Goal: Task Accomplishment & Management: Use online tool/utility

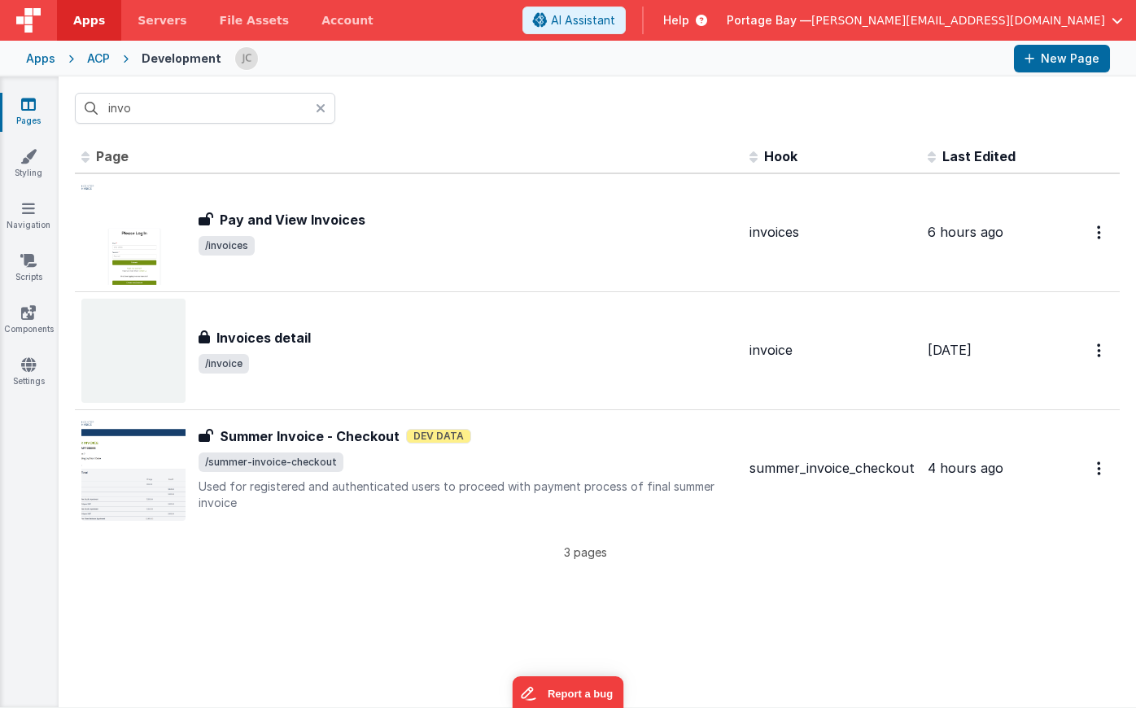
click at [94, 16] on span "Apps" at bounding box center [89, 20] width 32 height 16
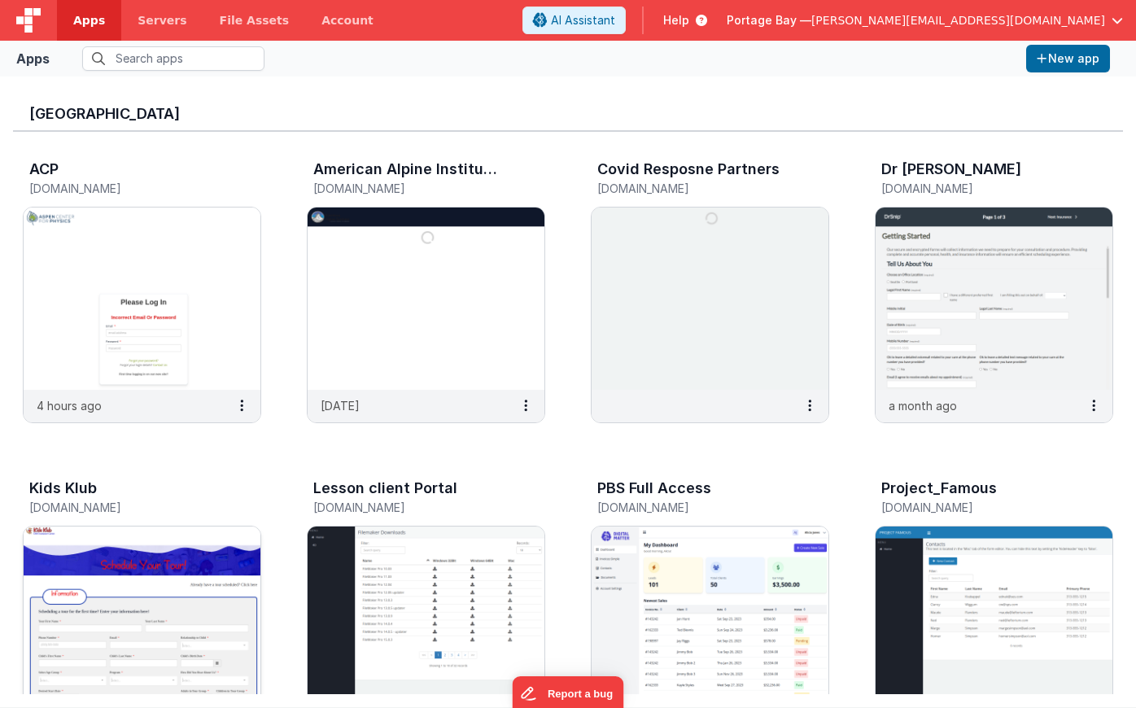
click at [187, 569] on img at bounding box center [142, 618] width 237 height 182
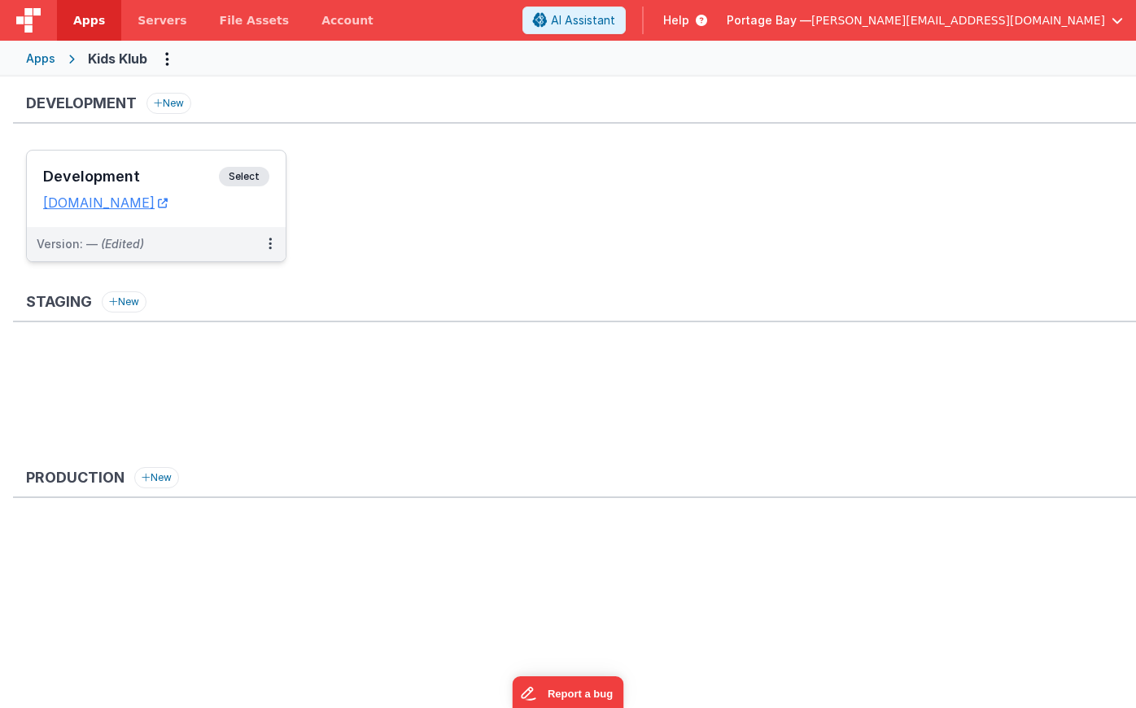
click at [241, 177] on span "Select" at bounding box center [244, 177] width 50 height 20
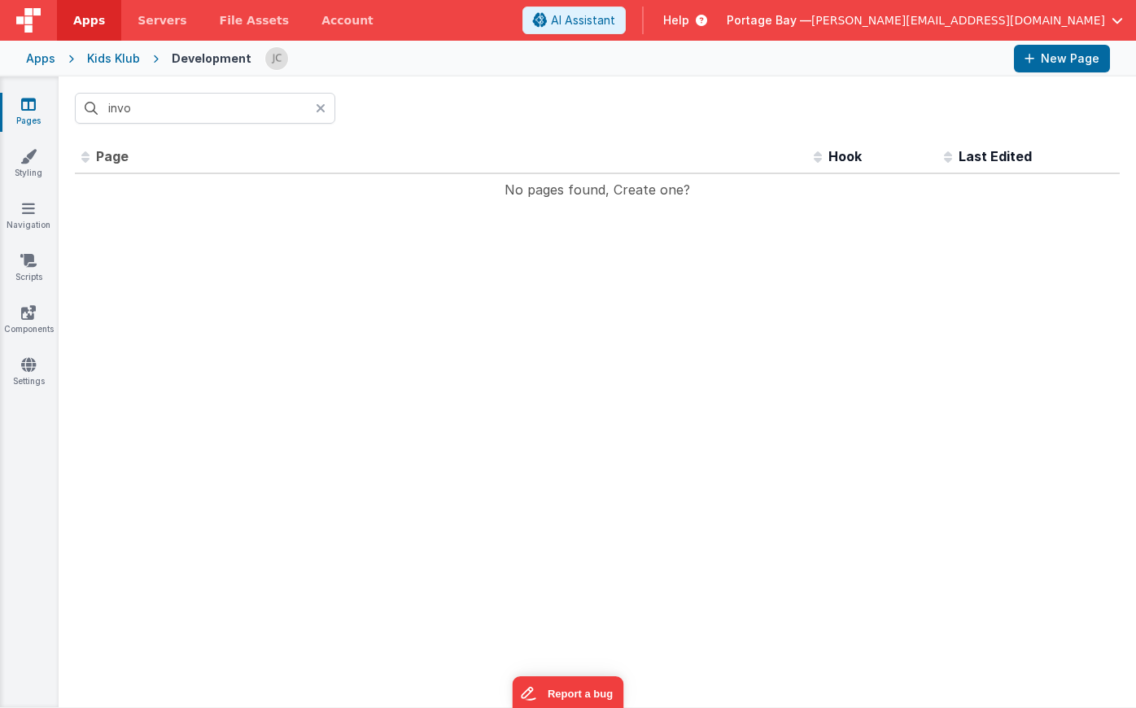
click at [320, 109] on icon at bounding box center [321, 108] width 10 height 13
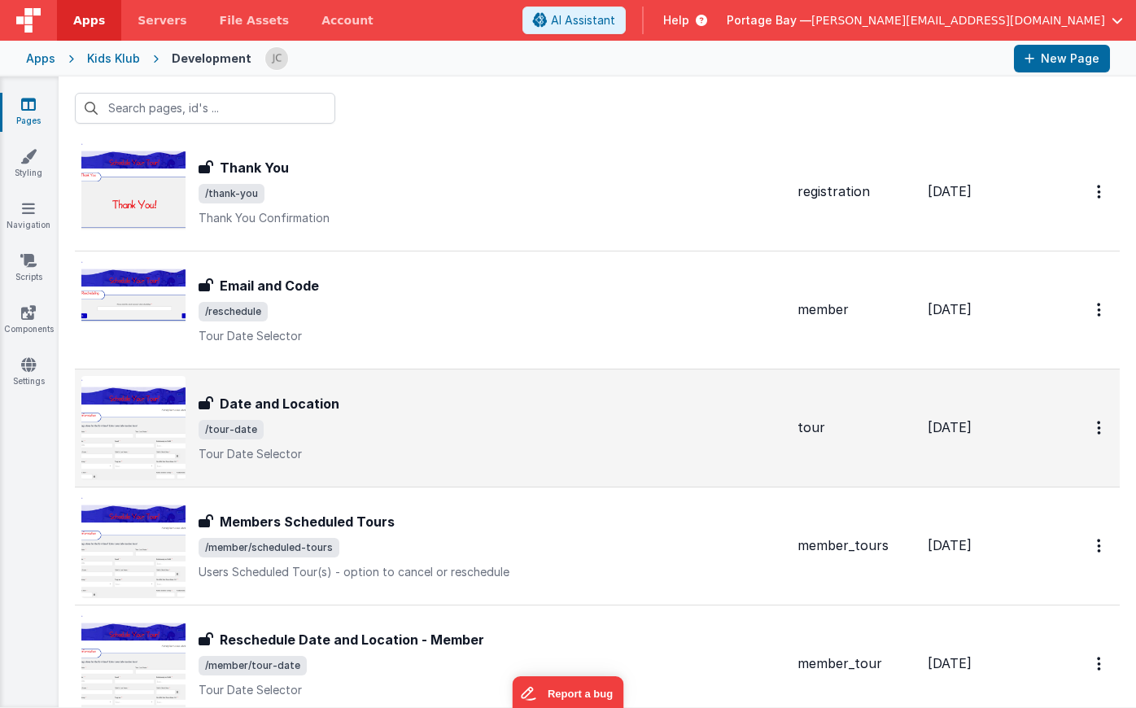
scroll to position [161, 0]
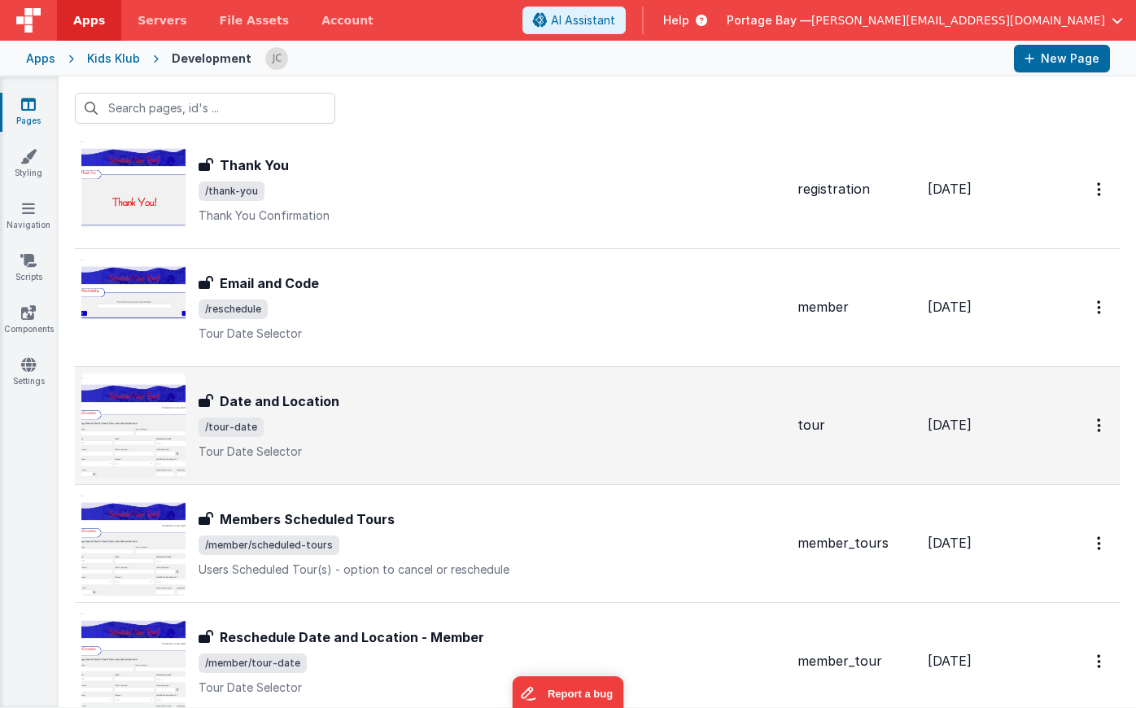
click at [391, 421] on span "/tour-date" at bounding box center [492, 428] width 586 height 20
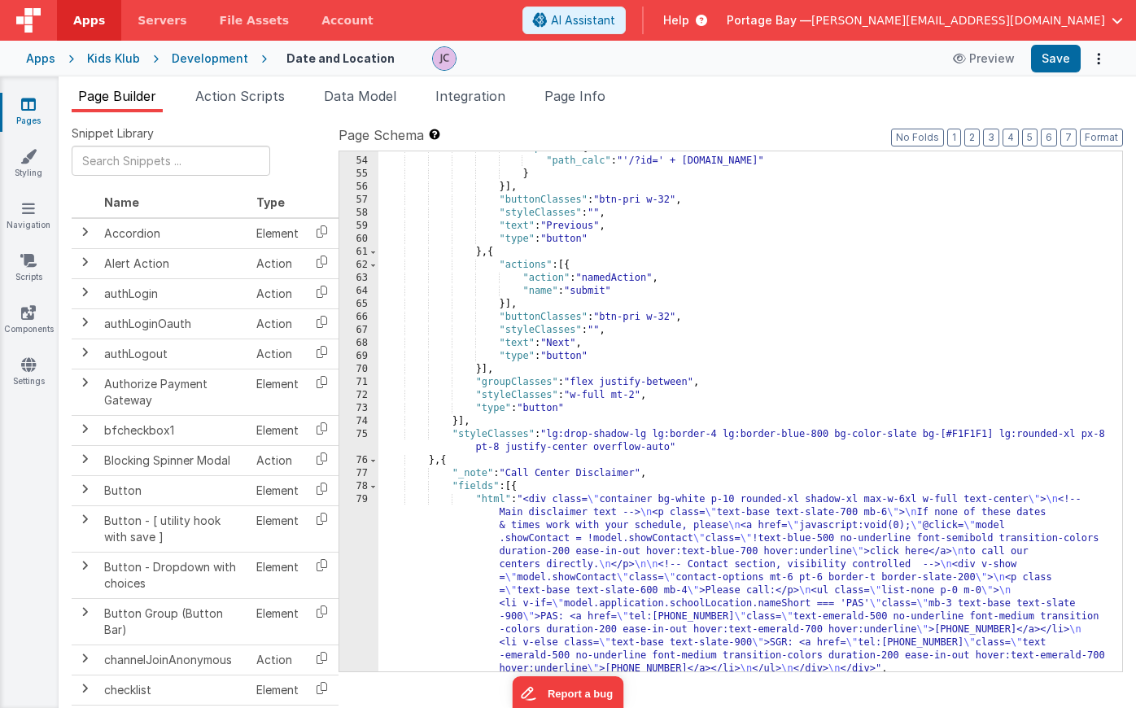
scroll to position [755, 0]
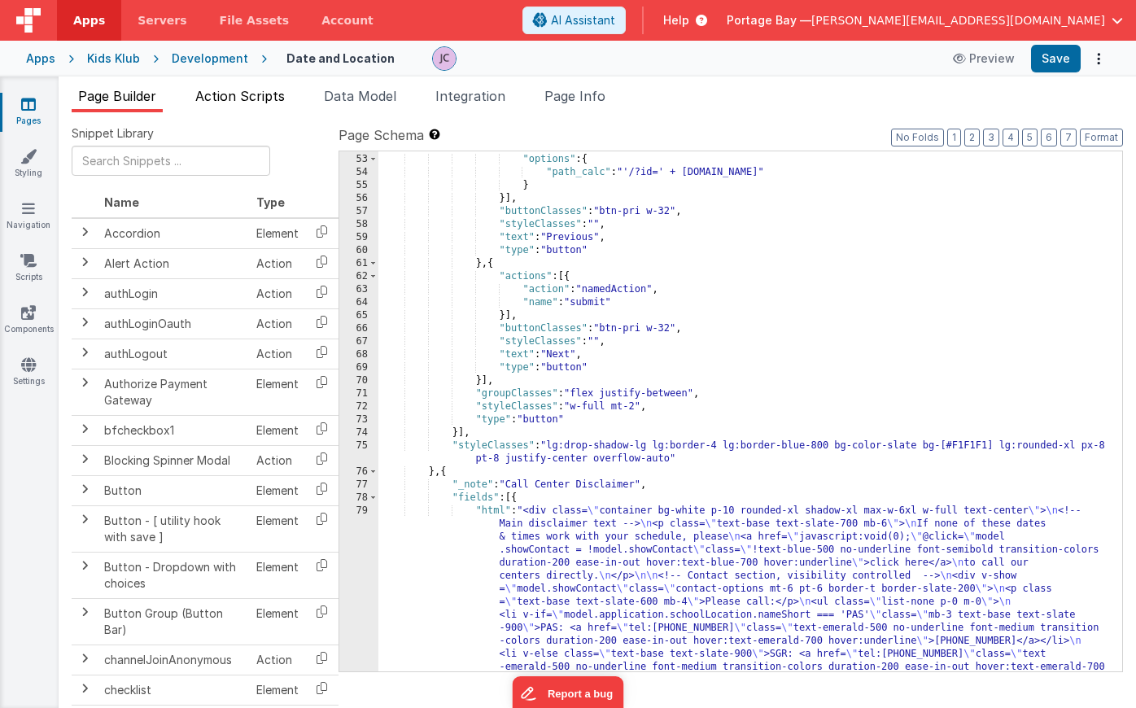
click at [224, 92] on span "Action Scripts" at bounding box center [240, 96] width 90 height 16
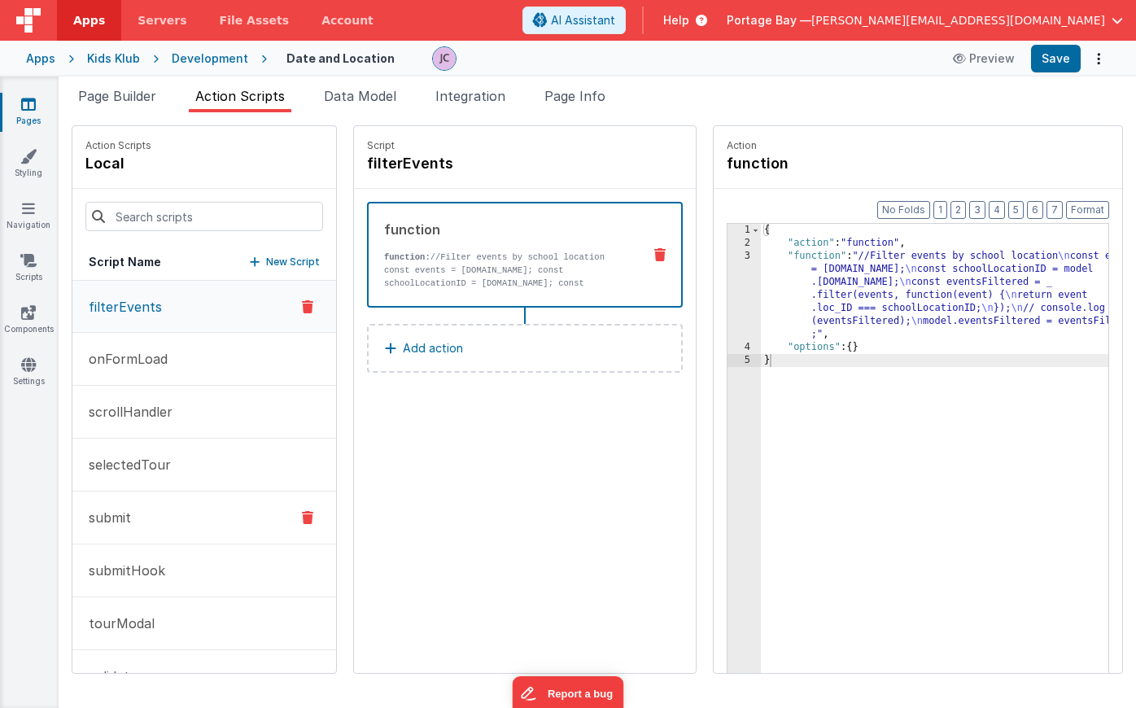
click at [146, 520] on button "submit" at bounding box center [204, 518] width 264 height 53
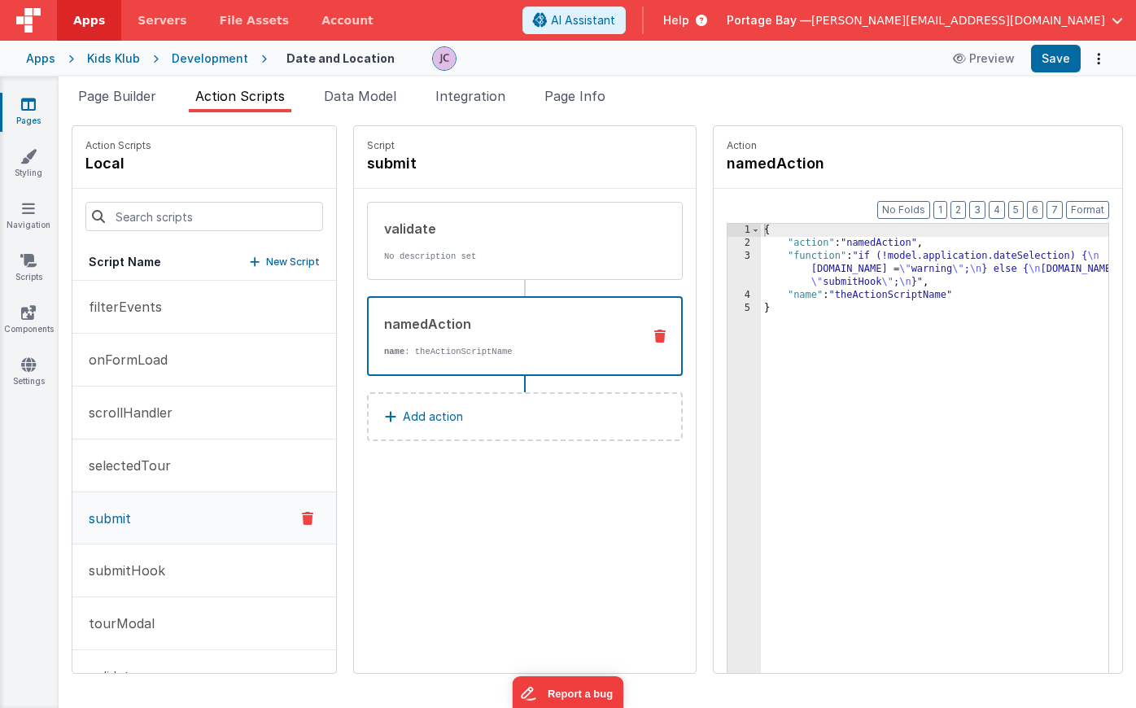
click at [482, 329] on div "namedAction" at bounding box center [506, 324] width 245 height 20
click at [203, 60] on div "Development" at bounding box center [210, 58] width 77 height 16
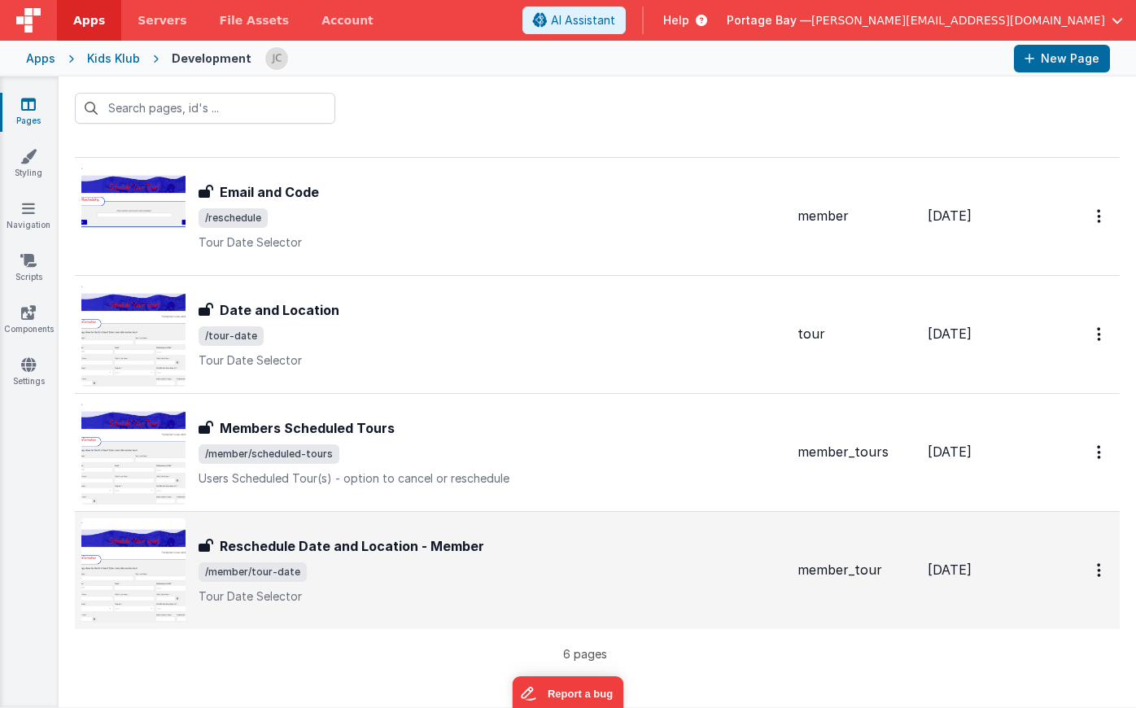
scroll to position [253, 0]
click at [536, 558] on div "Reschedule Date and Location - Member Reschedule Date and Location - Member /me…" at bounding box center [492, 570] width 586 height 68
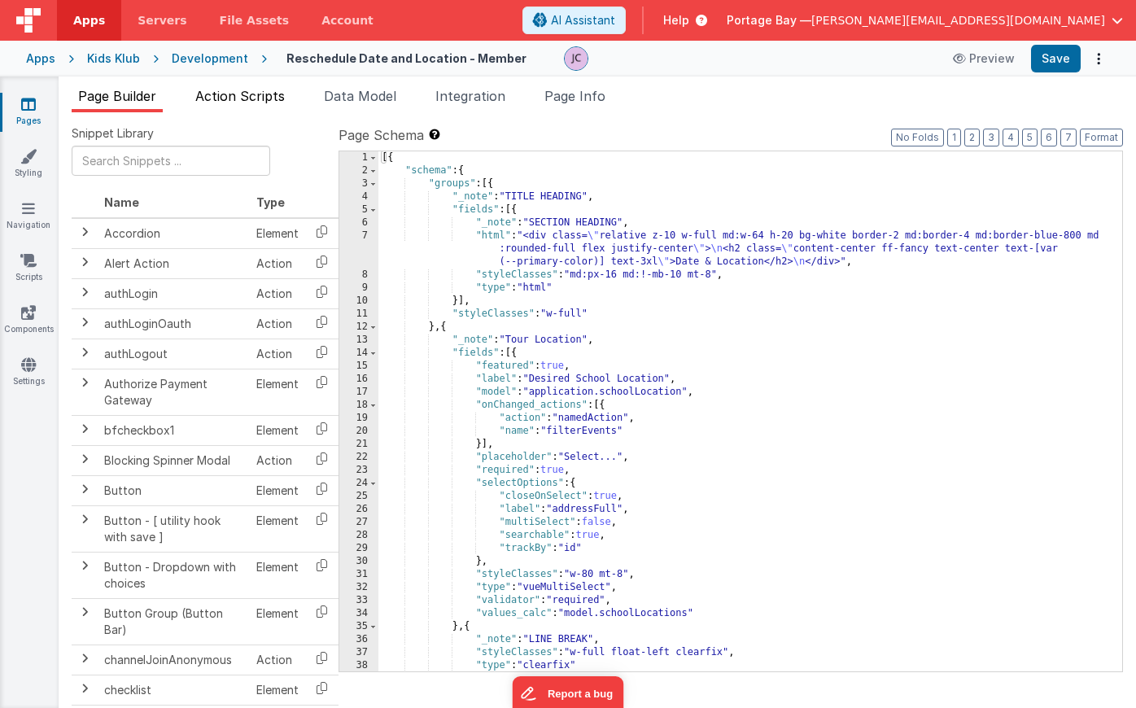
click at [252, 97] on span "Action Scripts" at bounding box center [240, 96] width 90 height 16
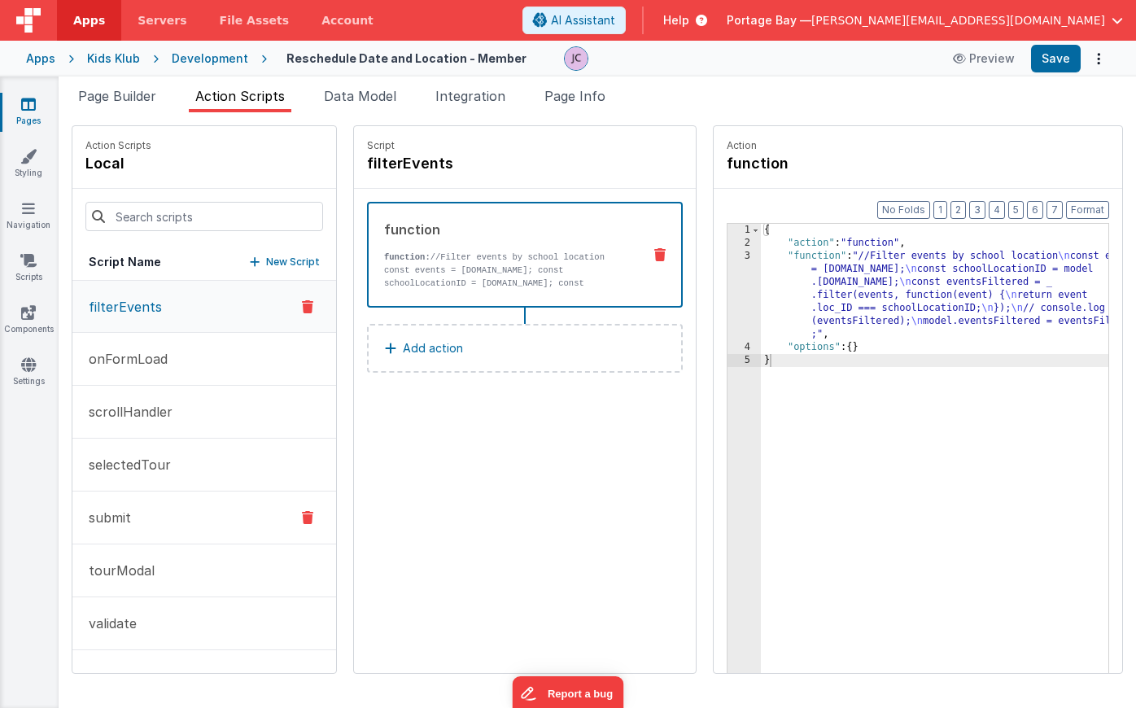
click at [173, 514] on button "submit" at bounding box center [204, 518] width 264 height 53
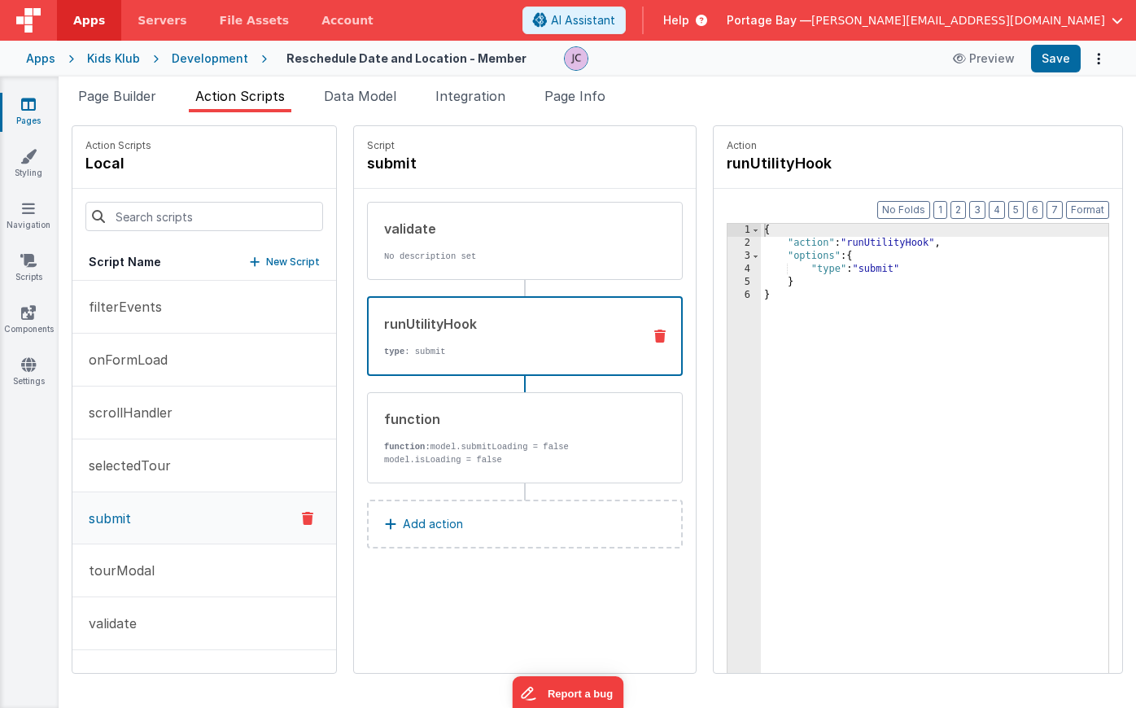
click at [472, 326] on div "runUtilityHook" at bounding box center [506, 324] width 245 height 20
click at [224, 57] on div "Development" at bounding box center [210, 58] width 77 height 16
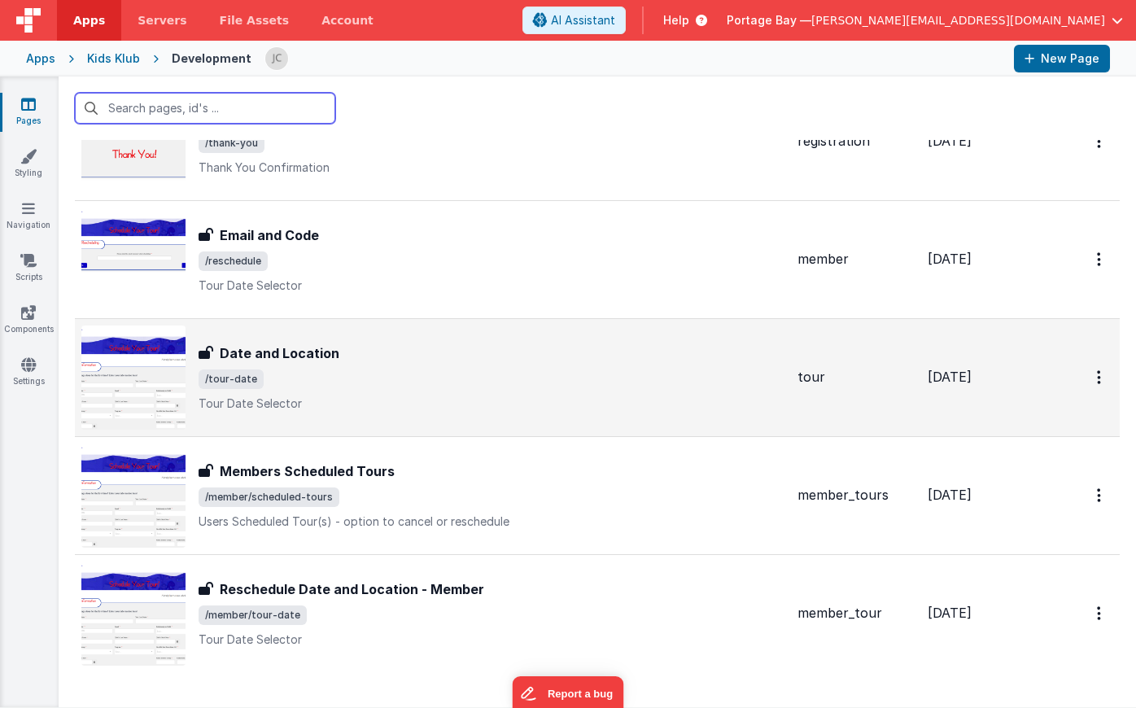
scroll to position [210, 0]
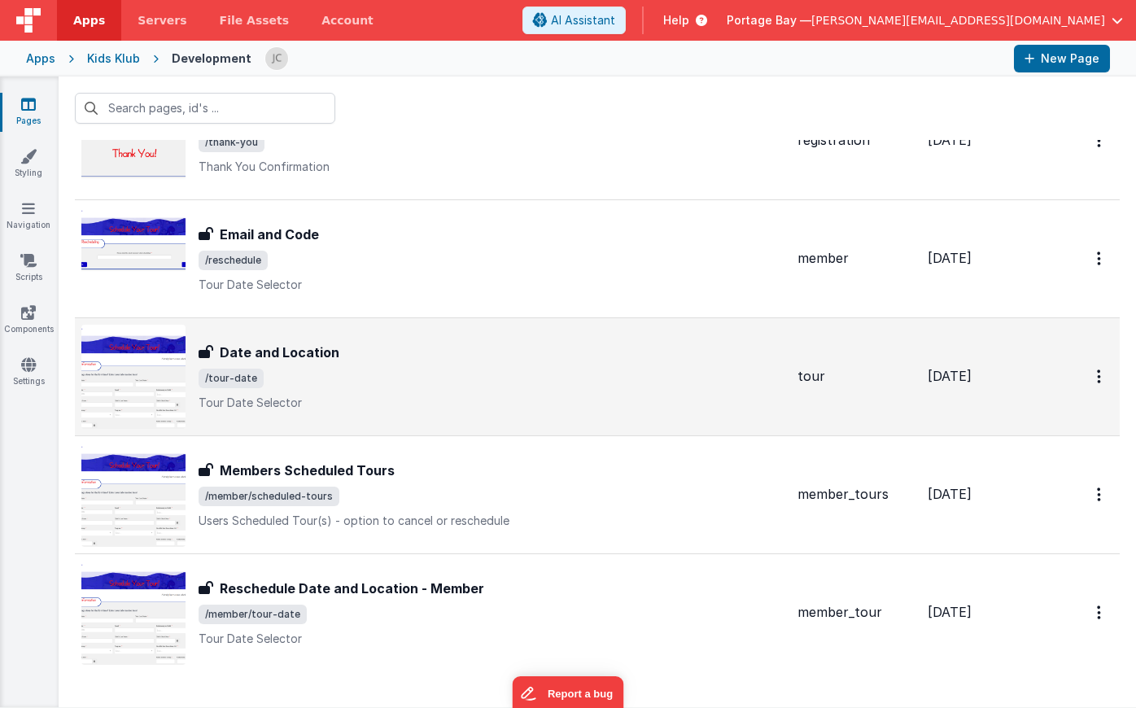
click at [443, 374] on span "/tour-date" at bounding box center [492, 379] width 586 height 20
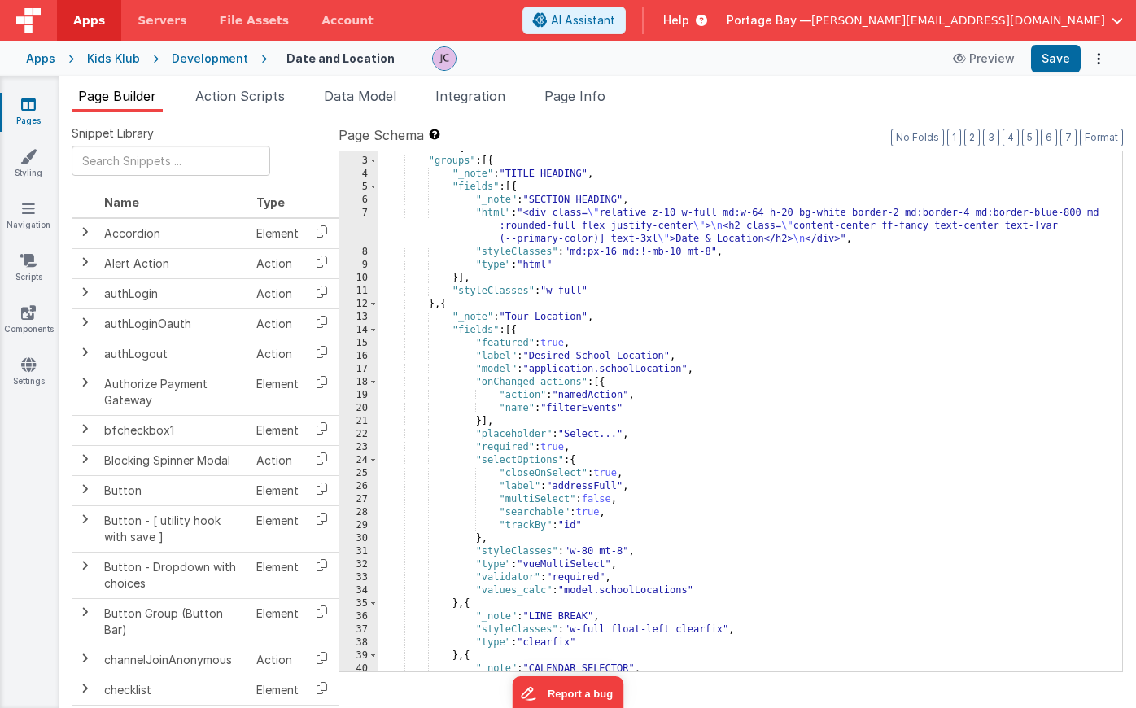
scroll to position [75, 0]
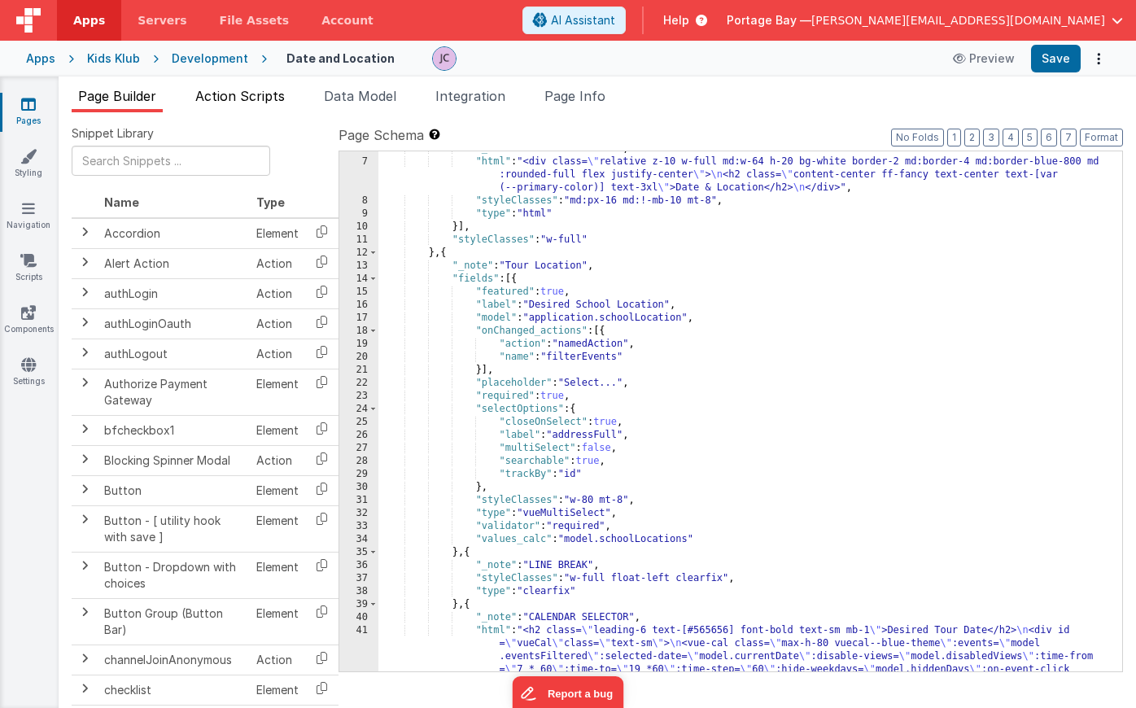
click at [225, 89] on span "Action Scripts" at bounding box center [240, 96] width 90 height 16
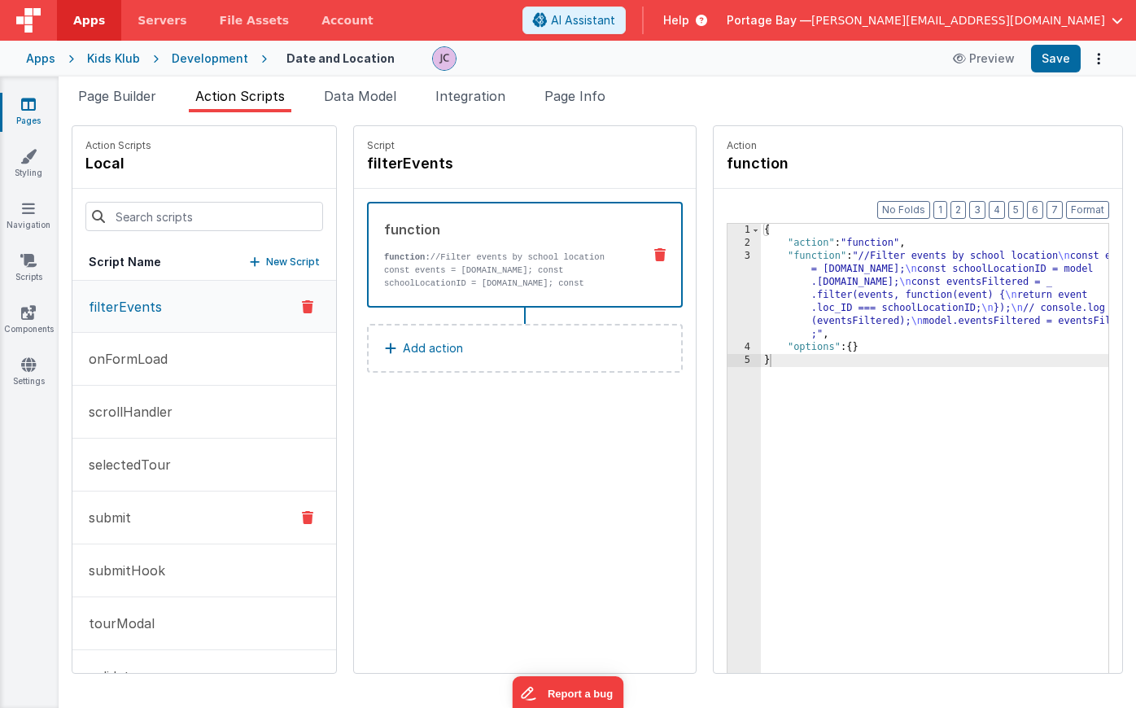
click at [142, 516] on button "submit" at bounding box center [204, 518] width 264 height 53
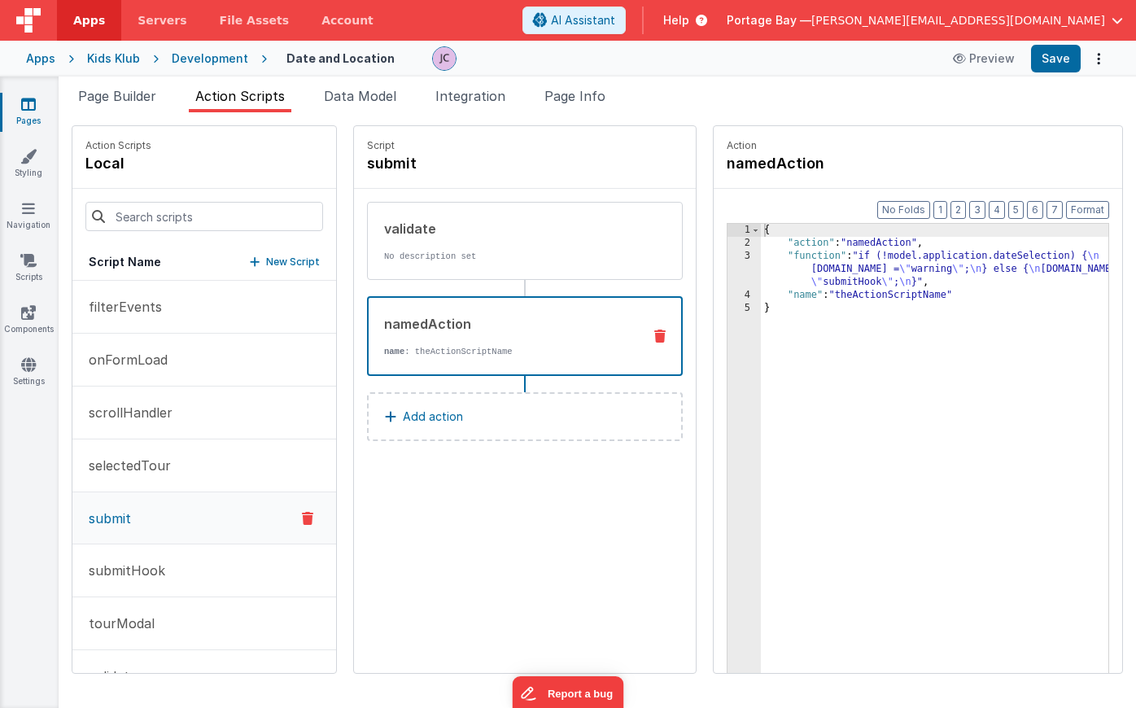
click at [469, 334] on div "namedAction name : theActionScriptName" at bounding box center [499, 336] width 260 height 44
click at [168, 458] on p "selectedTour" at bounding box center [125, 466] width 92 height 20
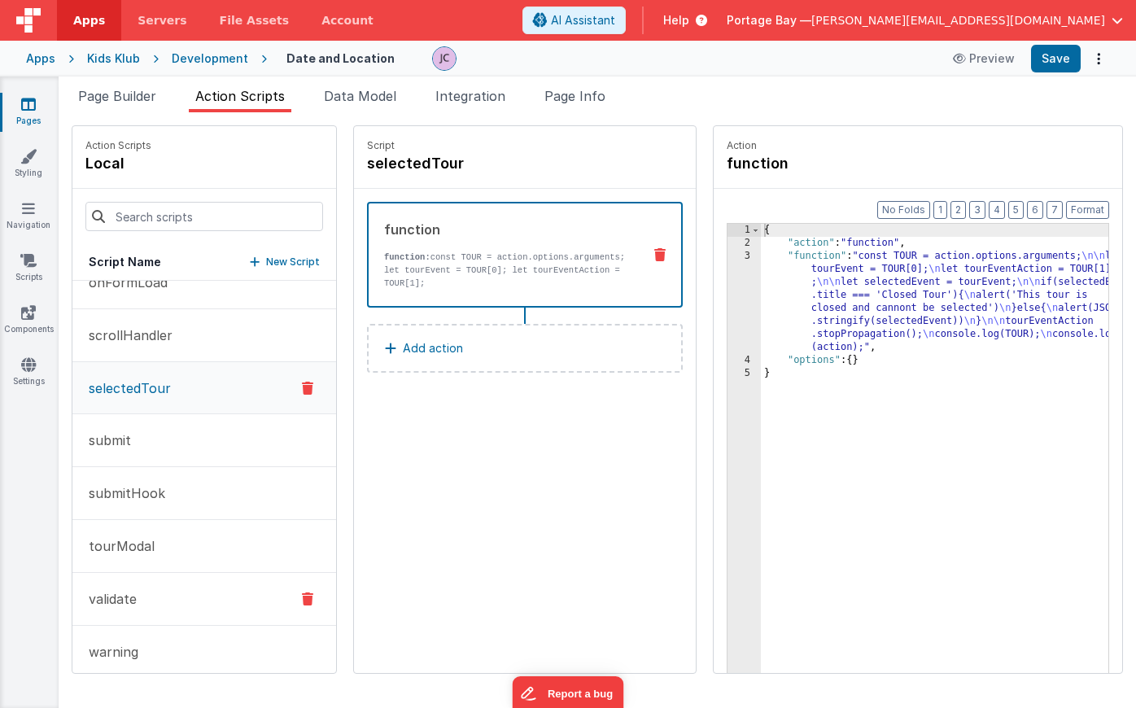
scroll to position [96, 0]
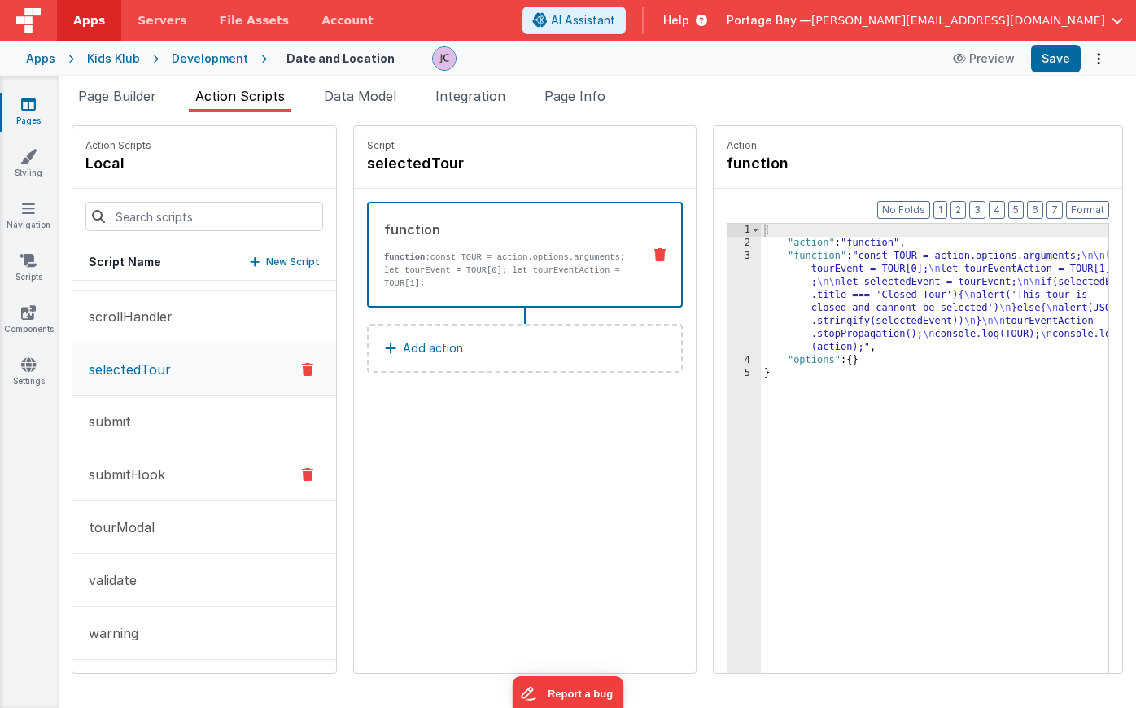
click at [178, 475] on button "submitHook" at bounding box center [204, 474] width 264 height 53
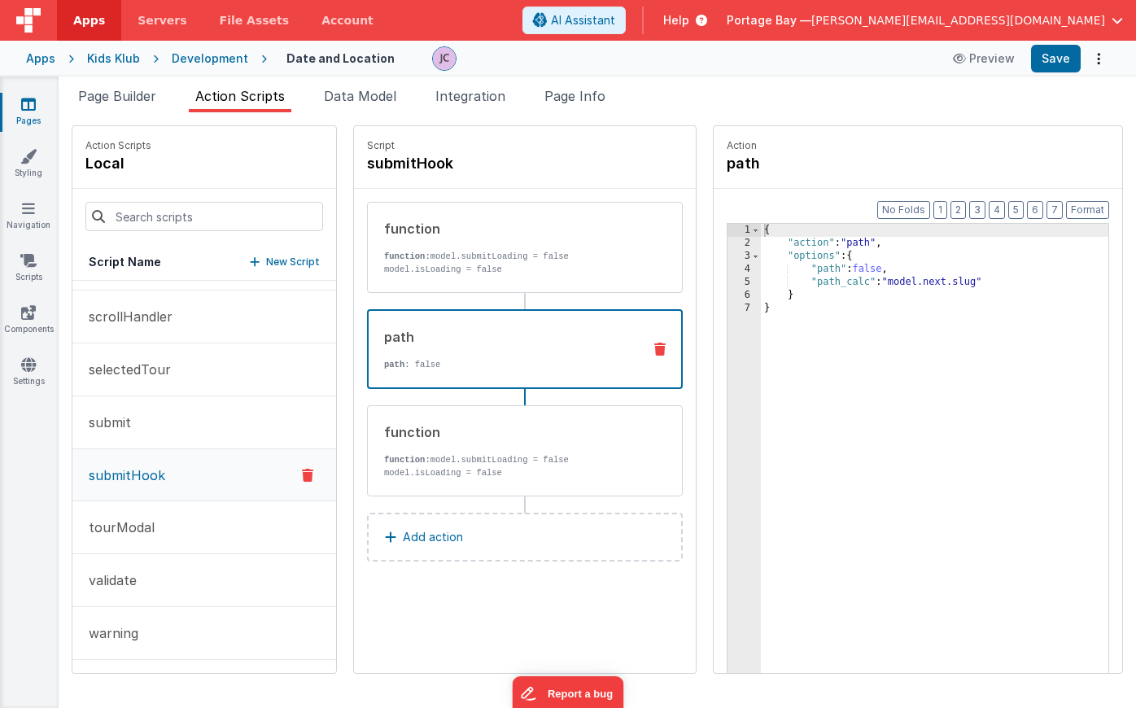
click at [492, 341] on div "path" at bounding box center [506, 337] width 245 height 20
click at [173, 421] on button "submit" at bounding box center [204, 422] width 264 height 53
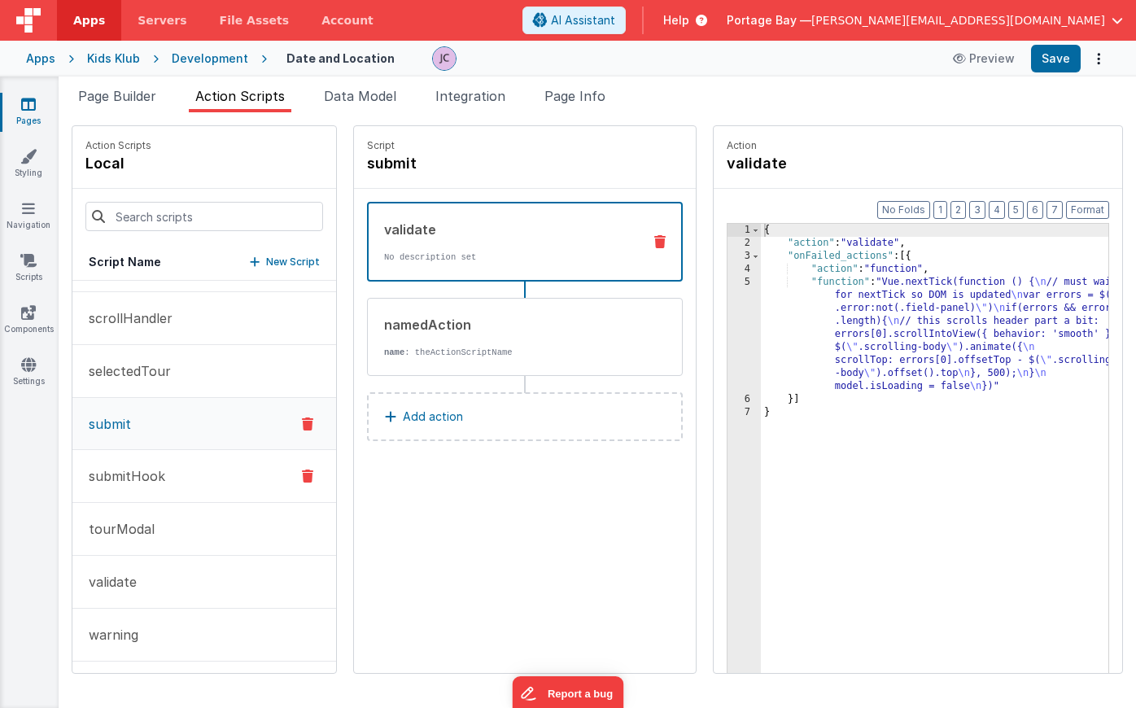
scroll to position [95, 0]
click at [110, 92] on span "Page Builder" at bounding box center [117, 96] width 78 height 16
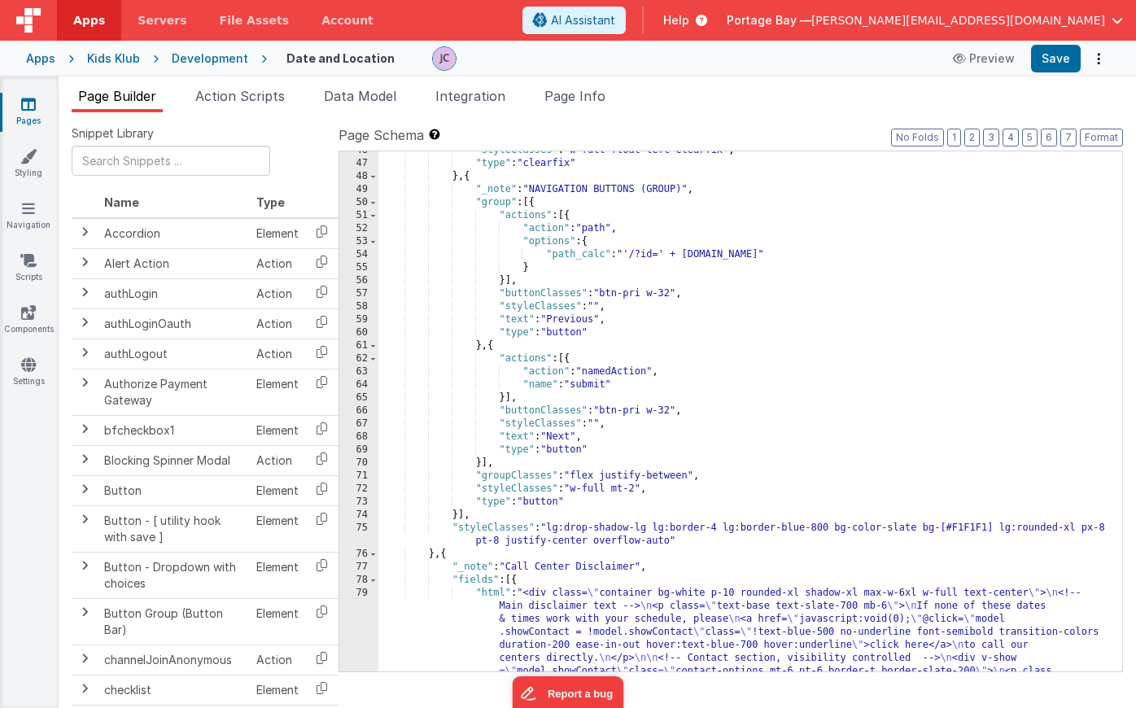
scroll to position [673, 0]
click at [242, 94] on span "Action Scripts" at bounding box center [240, 96] width 90 height 16
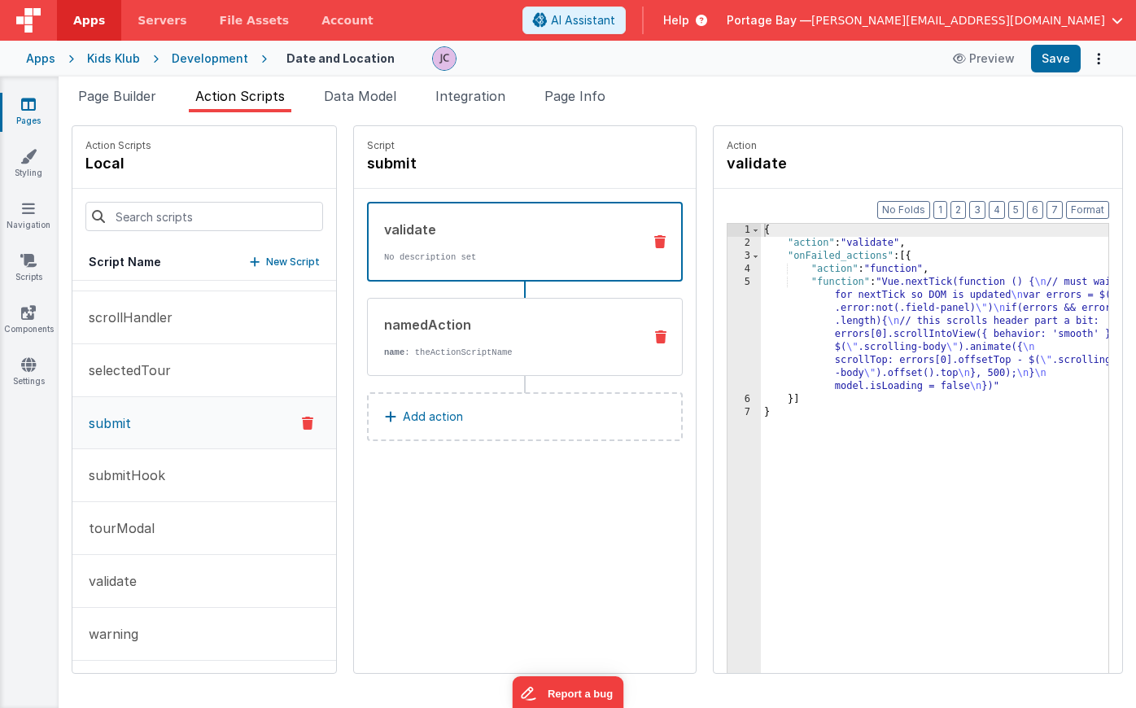
click at [507, 335] on div "namedAction name : theActionScriptName" at bounding box center [499, 337] width 262 height 44
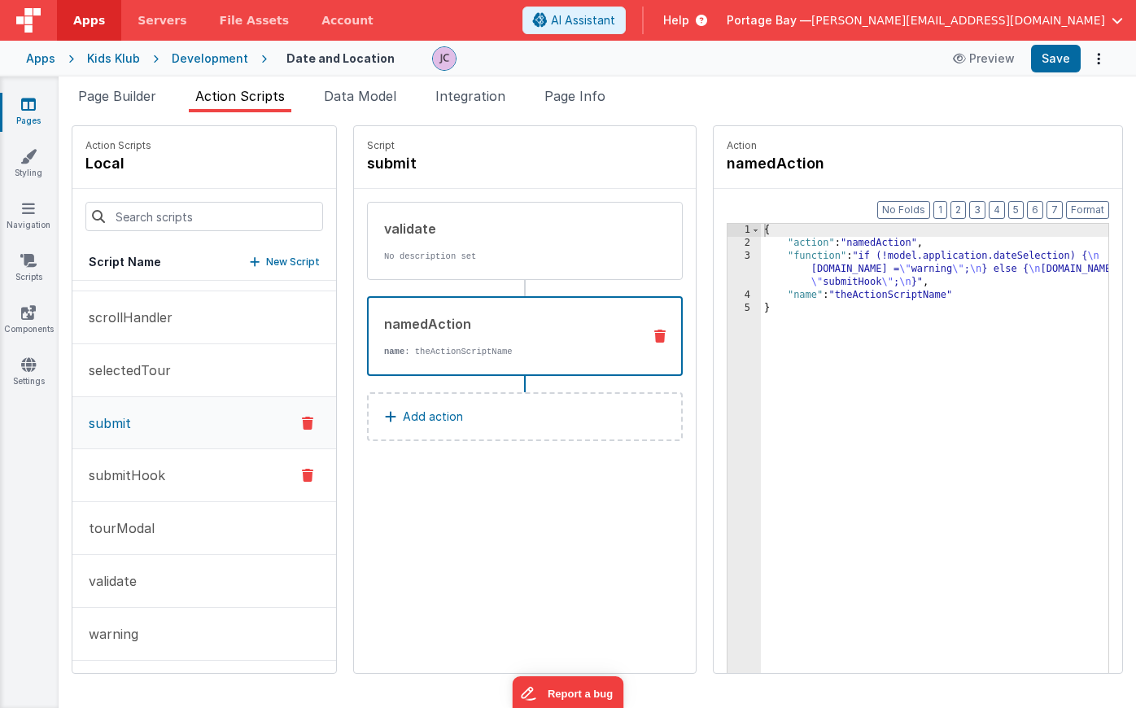
click at [175, 470] on button "submitHook" at bounding box center [204, 475] width 264 height 53
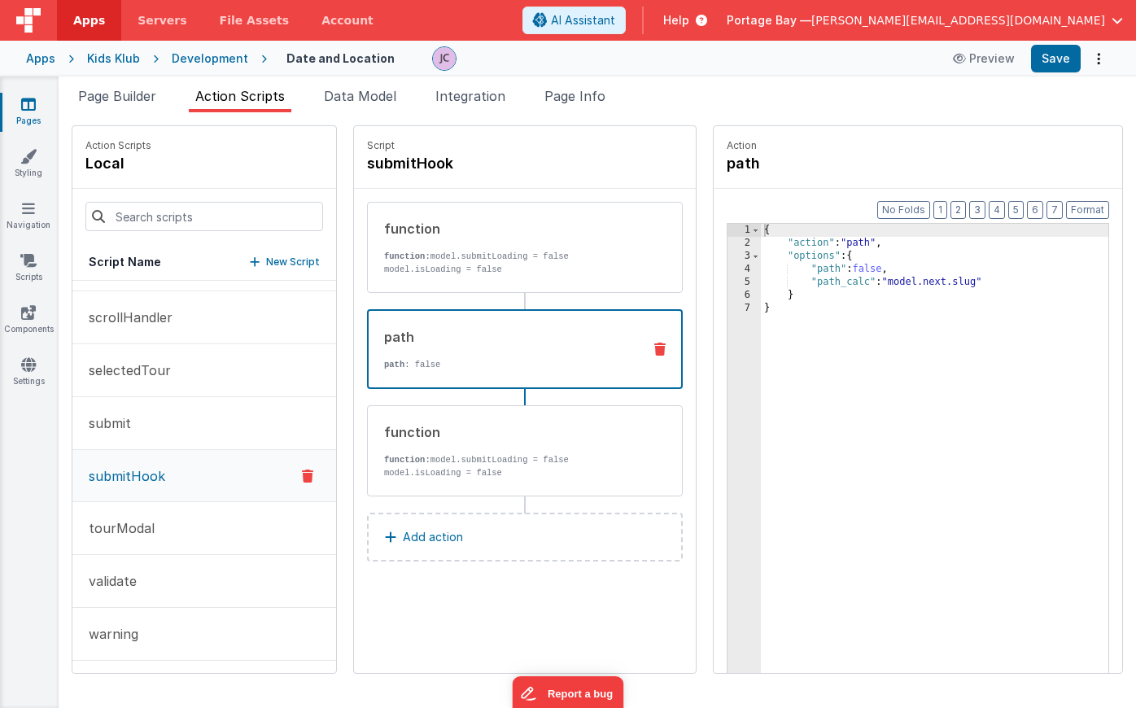
click at [415, 348] on div "path path : false" at bounding box center [499, 349] width 260 height 44
click at [135, 425] on button "submit" at bounding box center [204, 423] width 264 height 53
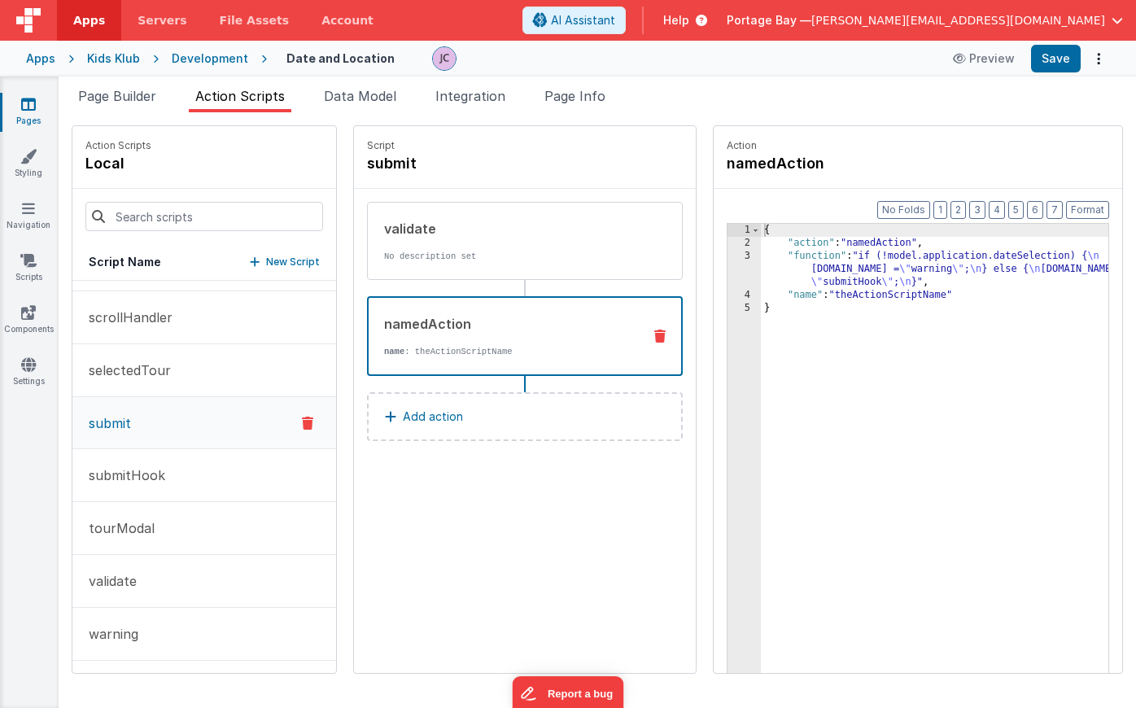
click at [465, 317] on div "namedAction" at bounding box center [506, 324] width 245 height 20
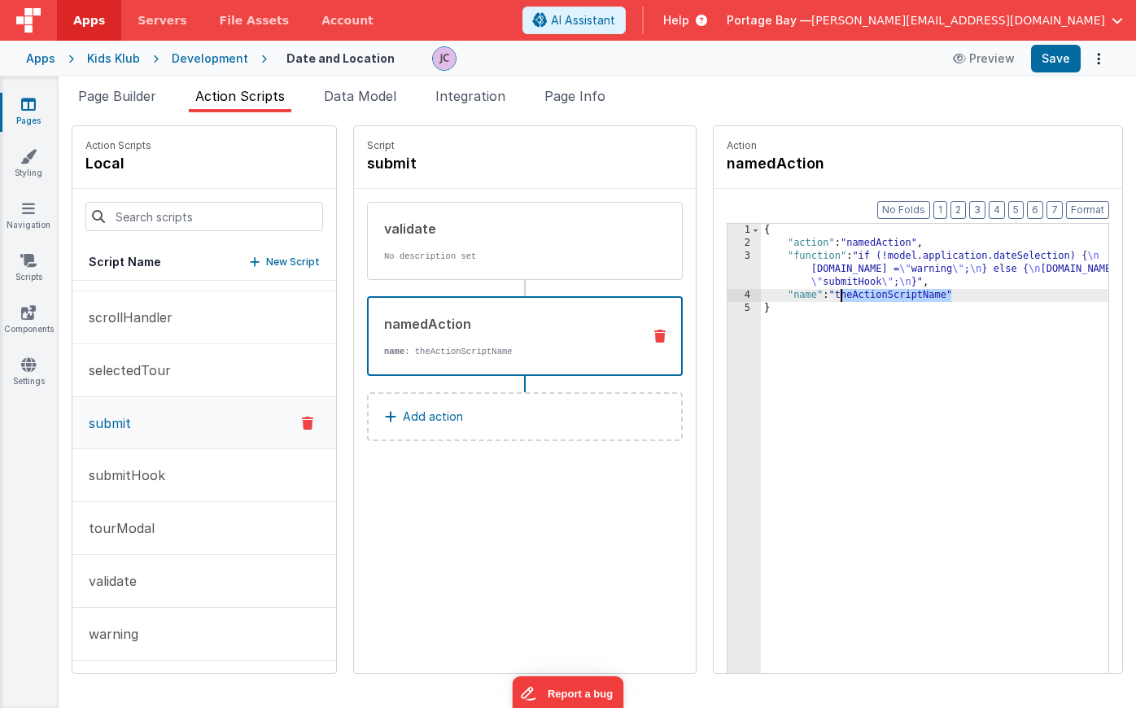
drag, startPoint x: 910, startPoint y: 293, endPoint x: 799, endPoint y: 295, distance: 110.7
click at [799, 295] on div "{ "action" : "namedAction" , "function" : "if (!model.application.dateSelection…" at bounding box center [956, 487] width 390 height 526
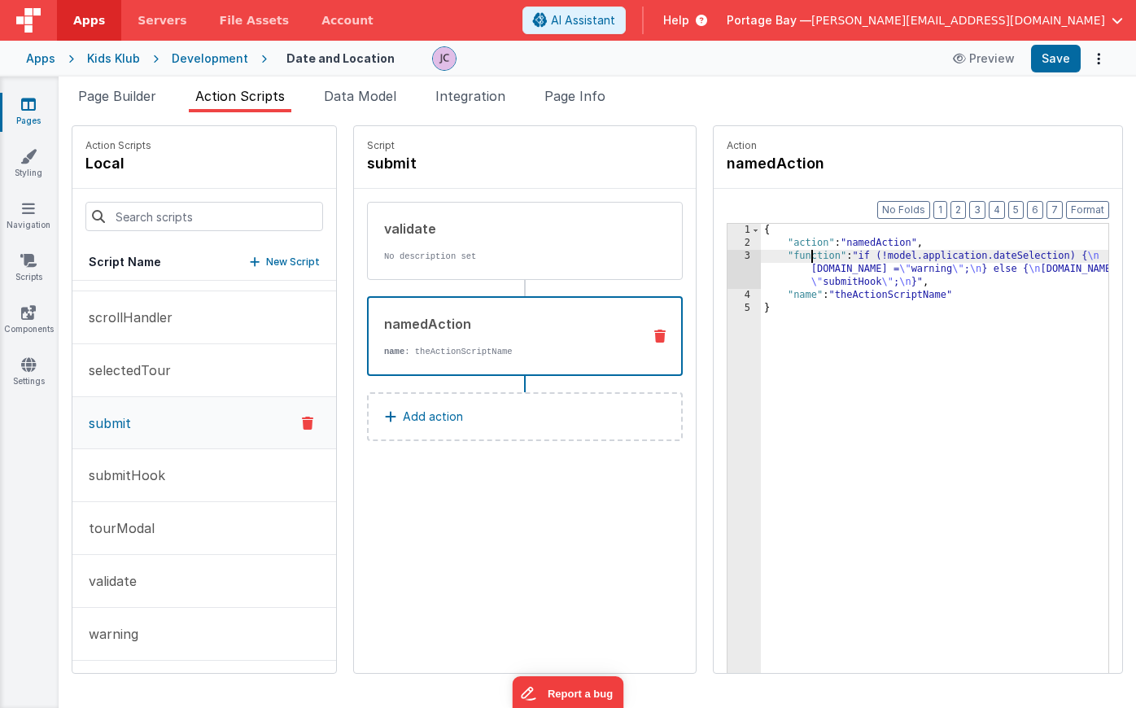
click at [772, 256] on div "{ "action" : "namedAction" , "function" : "if (!model.application.dateSelection…" at bounding box center [956, 487] width 390 height 526
click at [728, 258] on div "3" at bounding box center [744, 269] width 33 height 39
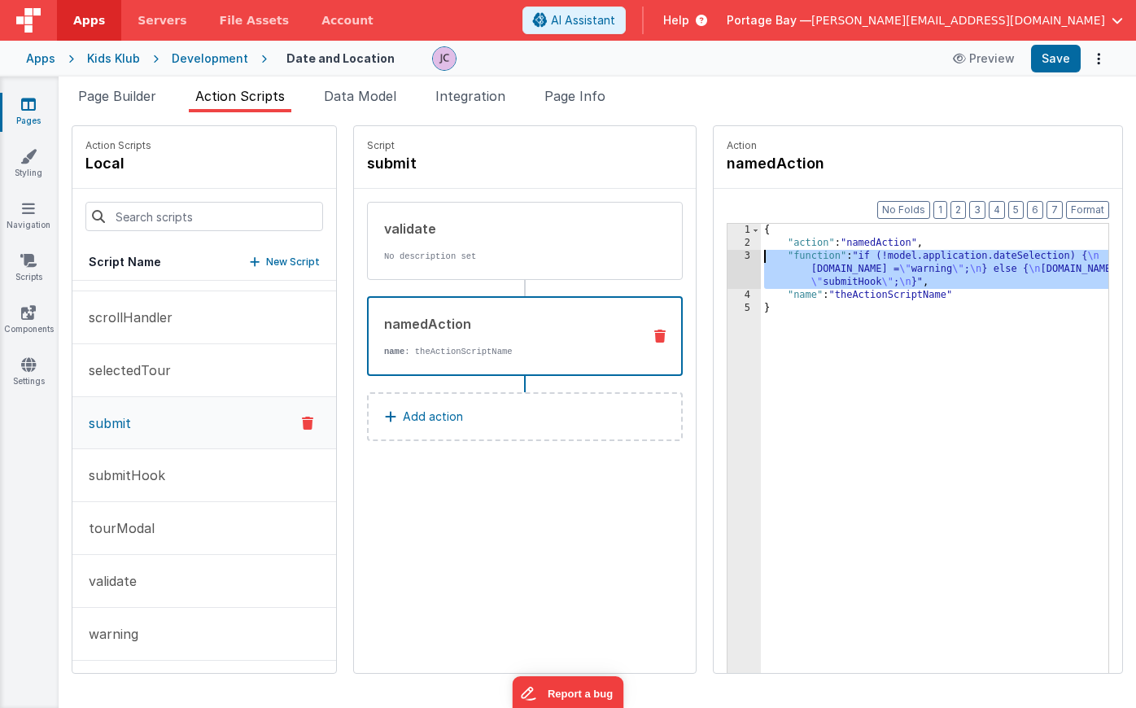
click at [728, 256] on div "3" at bounding box center [744, 269] width 33 height 39
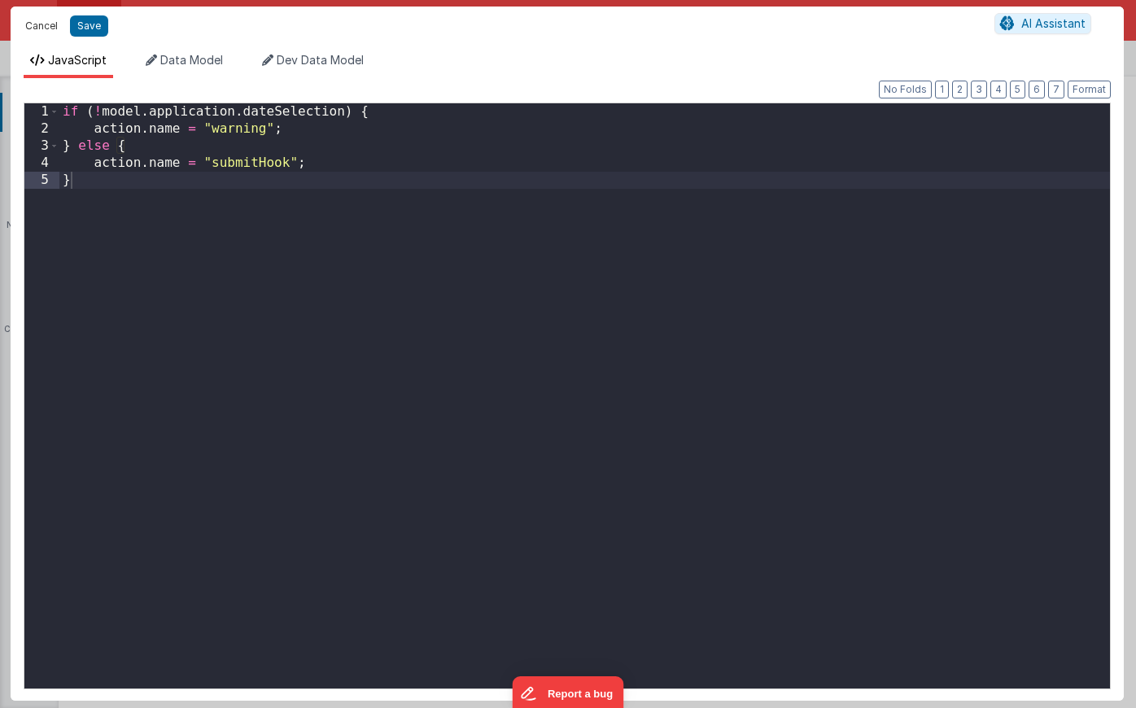
click at [45, 25] on button "Cancel" at bounding box center [41, 26] width 49 height 23
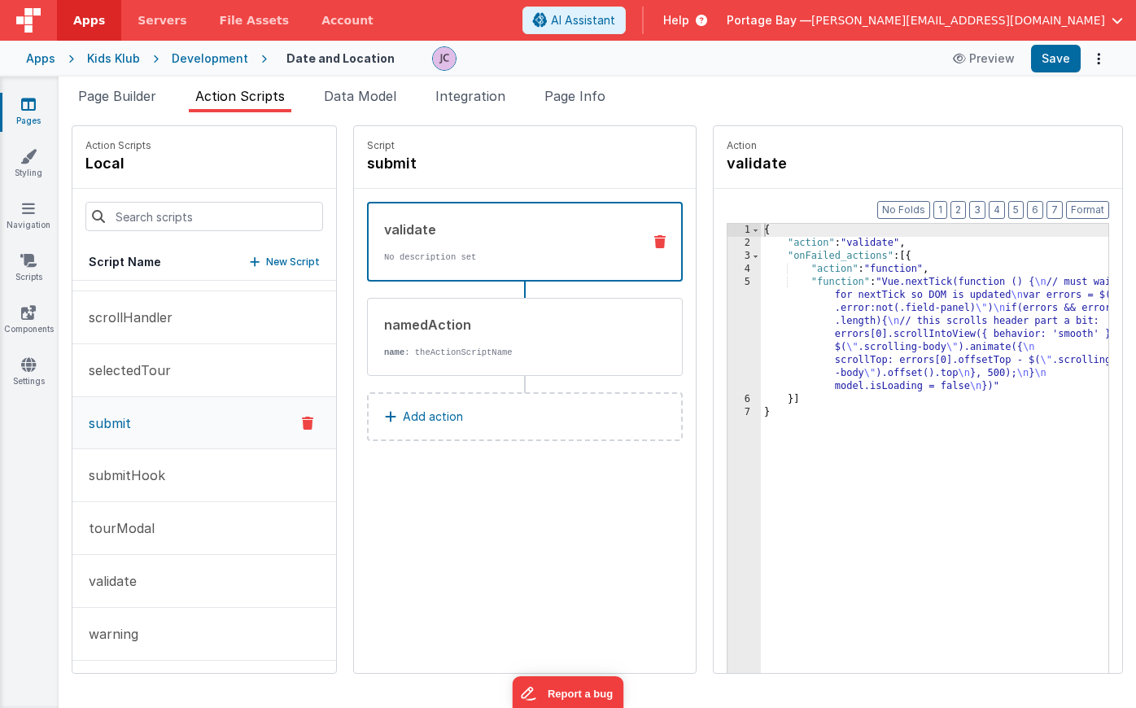
click at [424, 248] on div "validate No description set" at bounding box center [499, 242] width 260 height 44
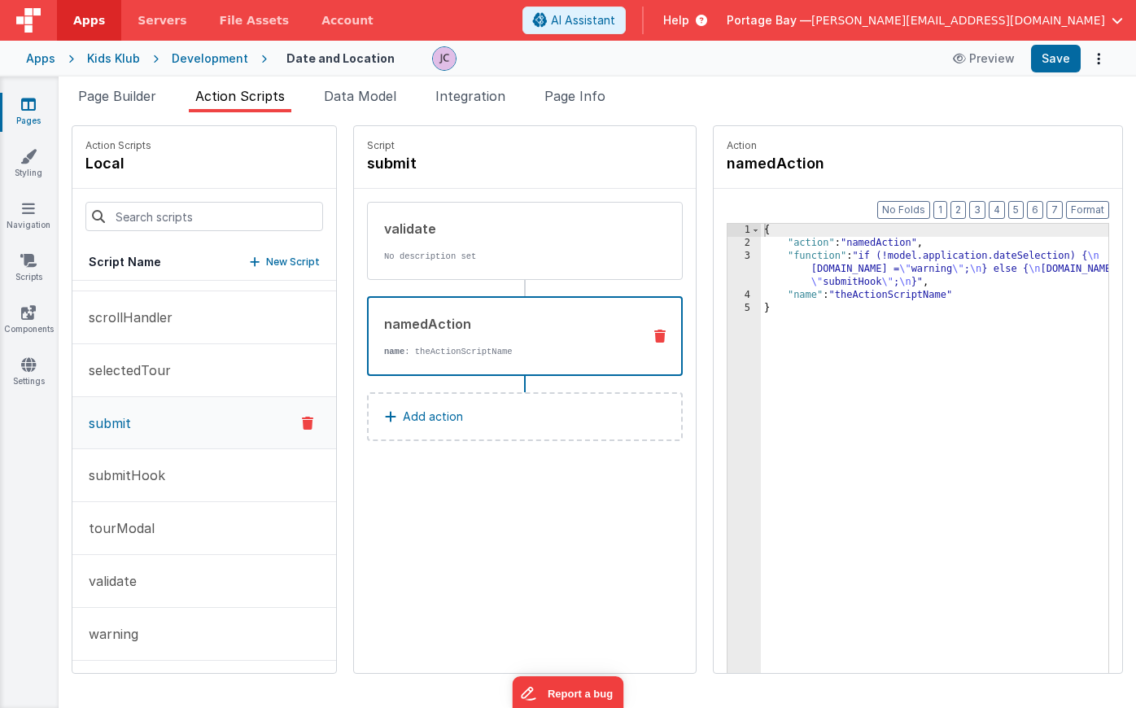
click at [469, 329] on div "namedAction" at bounding box center [506, 324] width 245 height 20
click at [182, 642] on button "warning" at bounding box center [204, 633] width 264 height 53
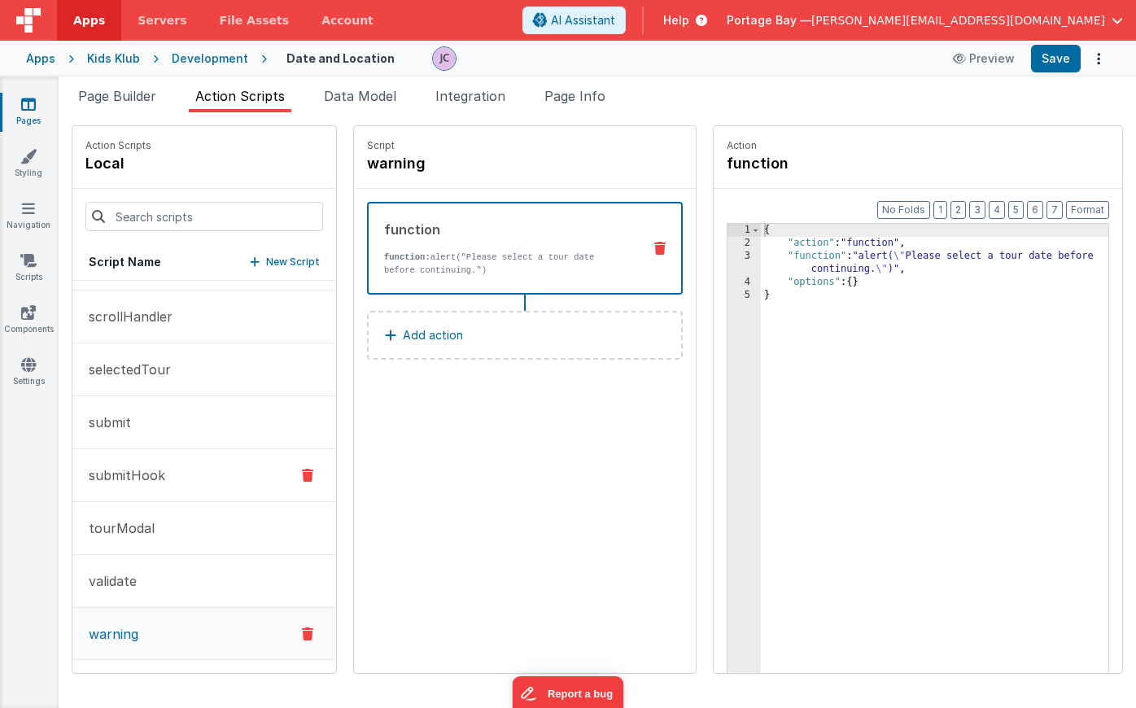
click at [173, 478] on button "submitHook" at bounding box center [204, 475] width 264 height 53
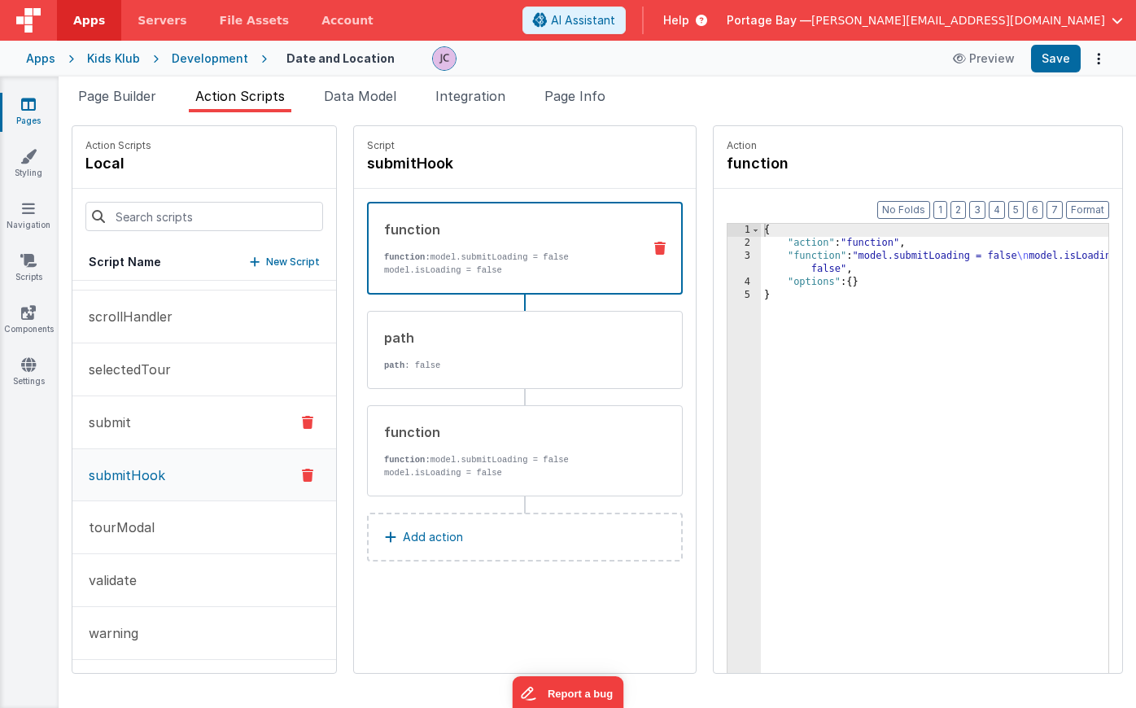
click at [175, 427] on button "submit" at bounding box center [204, 422] width 264 height 53
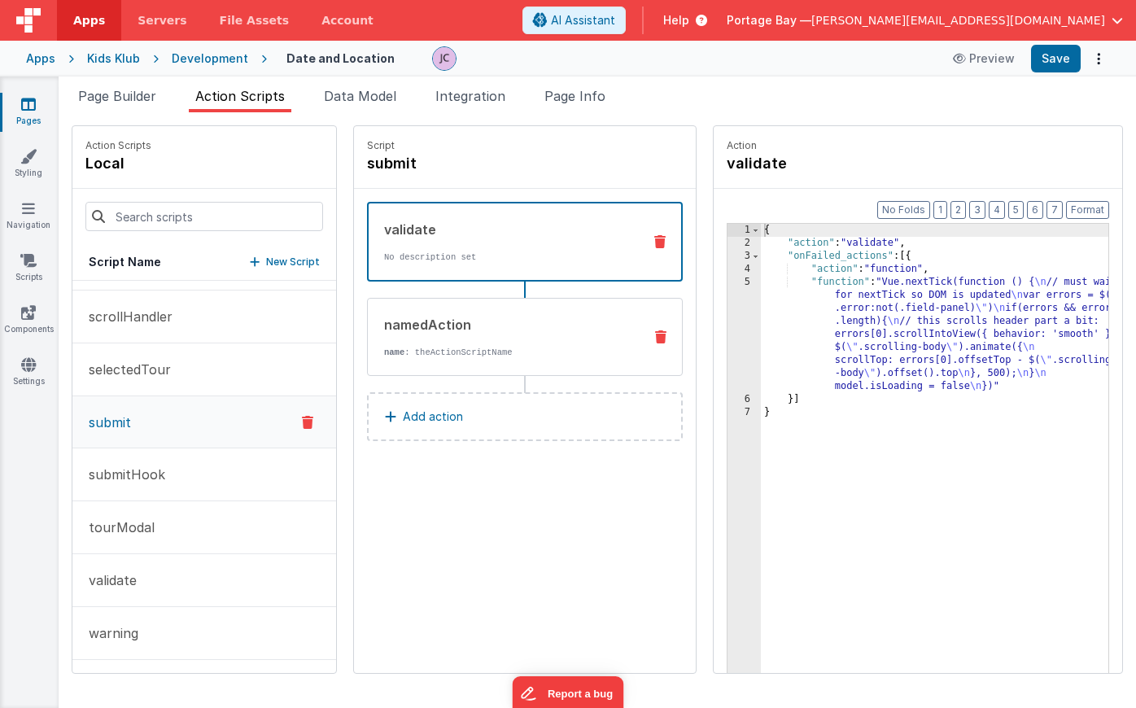
click at [470, 336] on div "namedAction name : theActionScriptName" at bounding box center [499, 337] width 262 height 44
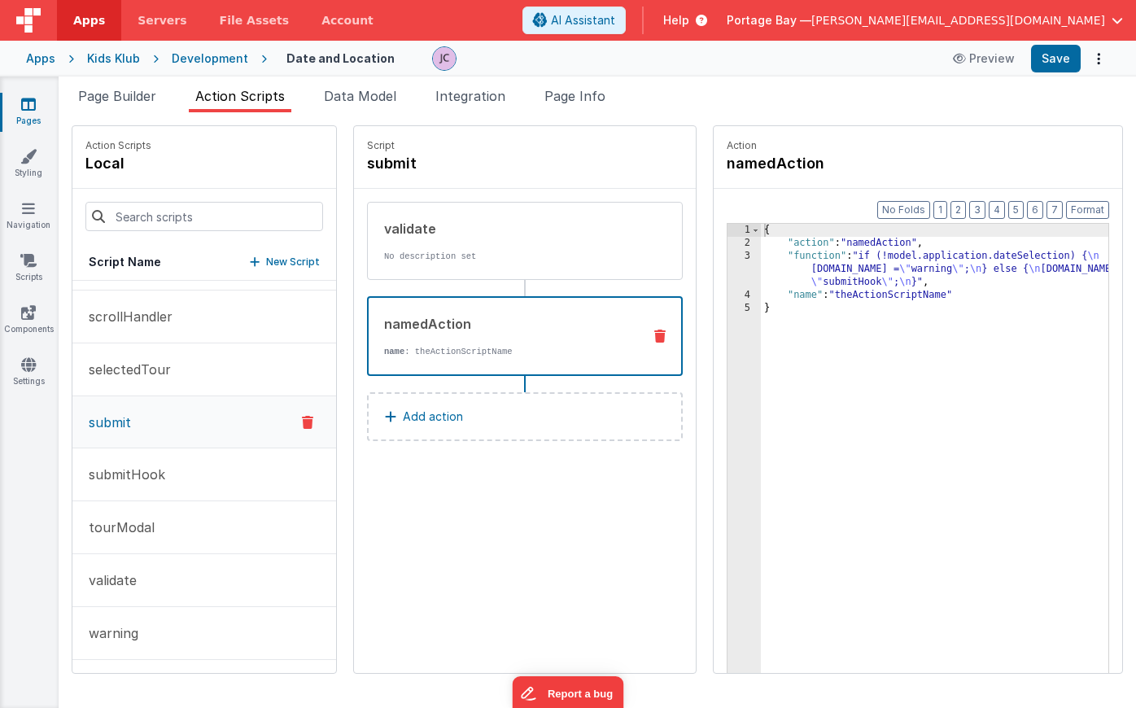
click at [771, 254] on div "{ "action" : "namedAction" , "function" : "if (!model.application.dateSelection…" at bounding box center [956, 487] width 390 height 526
click at [728, 256] on div "3" at bounding box center [744, 269] width 33 height 39
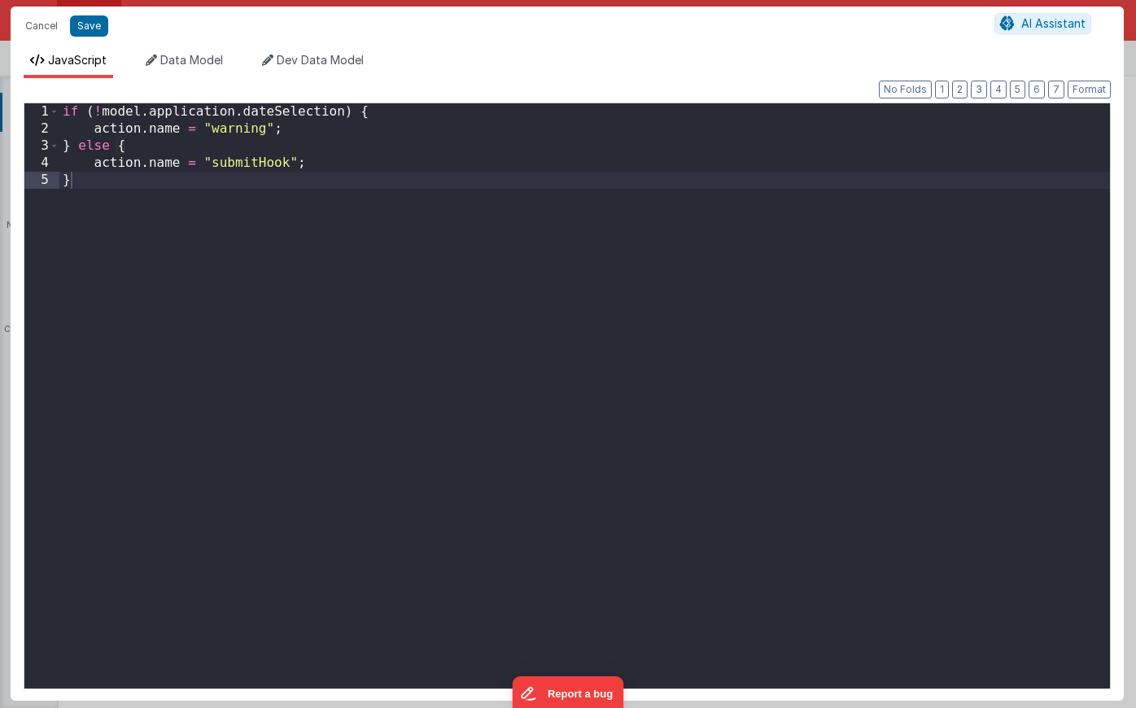
click at [64, 110] on div "if ( ! model . application . dateSelection ) { action . name = "warning" ; } el…" at bounding box center [584, 412] width 1051 height 619
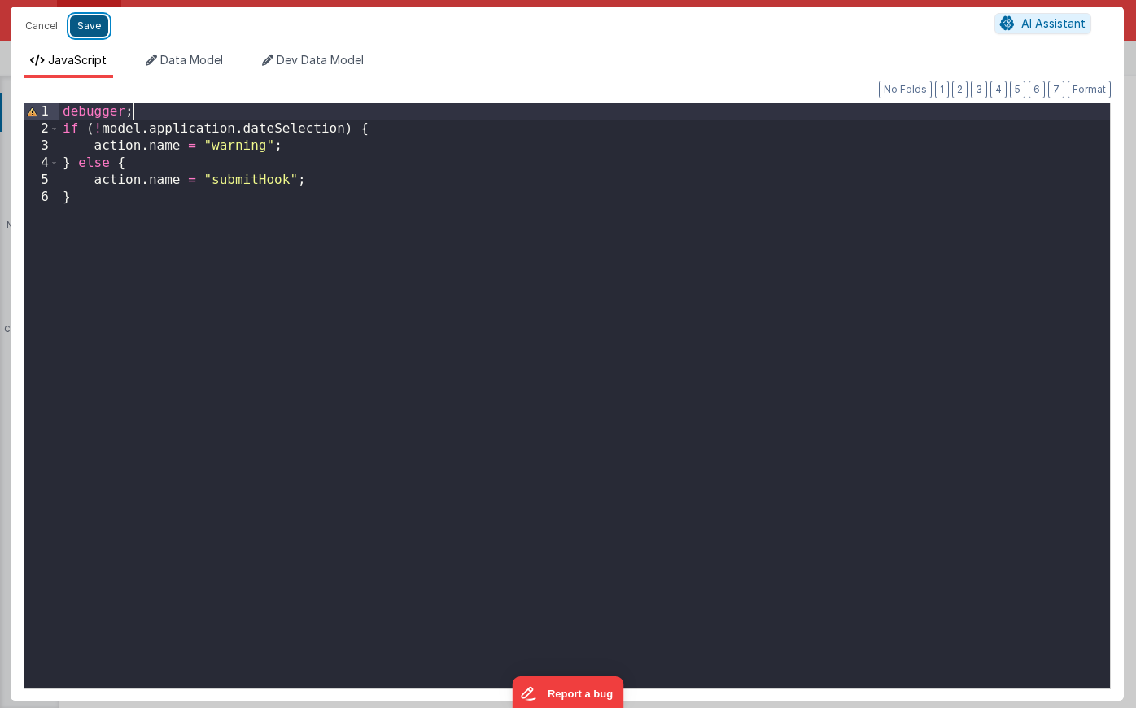
click at [97, 21] on button "Save" at bounding box center [89, 25] width 38 height 21
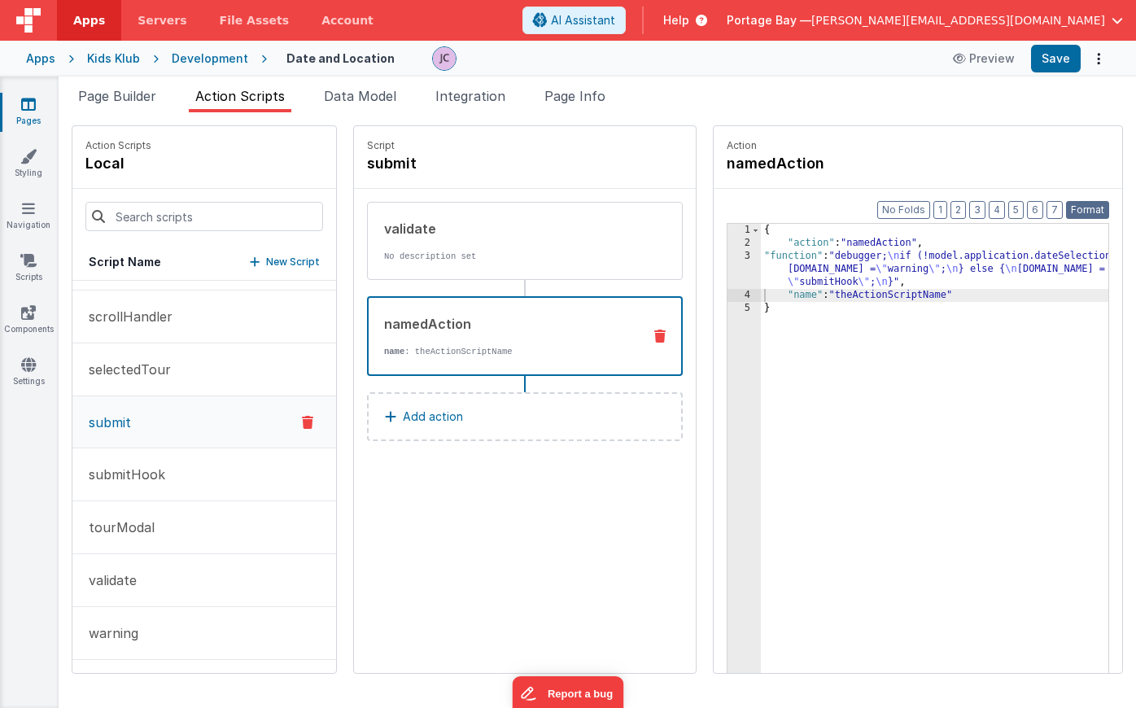
click at [1095, 208] on button "Format" at bounding box center [1087, 210] width 43 height 18
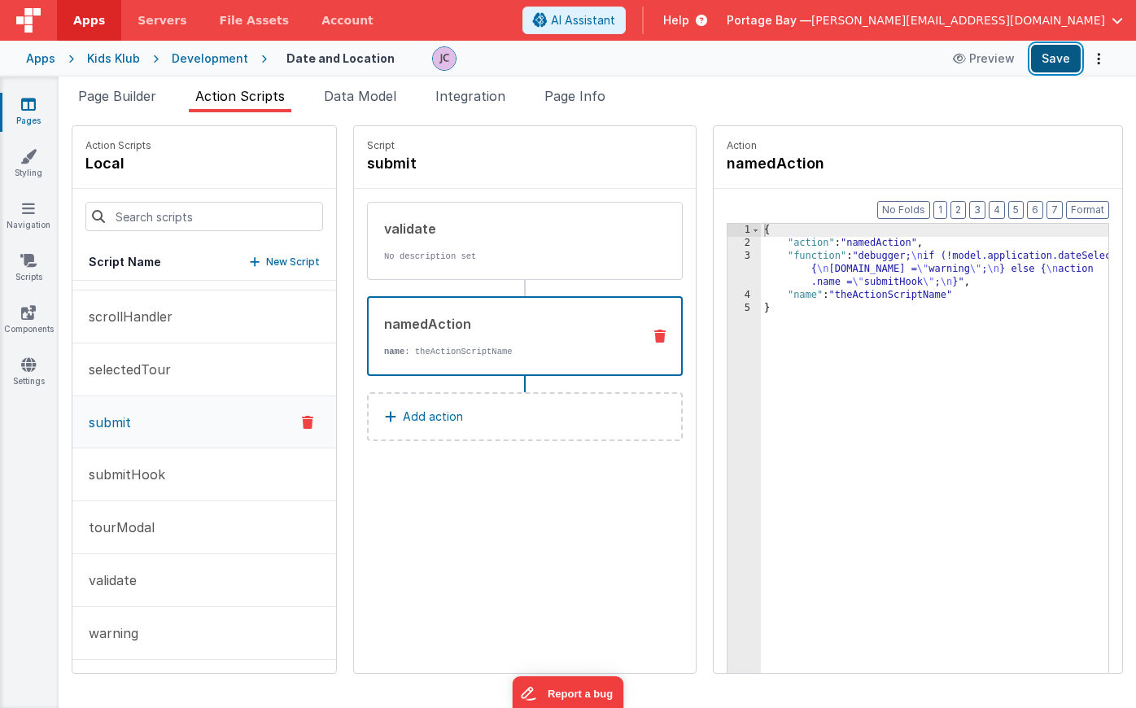
click at [1060, 60] on button "Save" at bounding box center [1056, 59] width 50 height 28
click at [155, 479] on p "submitHook" at bounding box center [122, 475] width 86 height 20
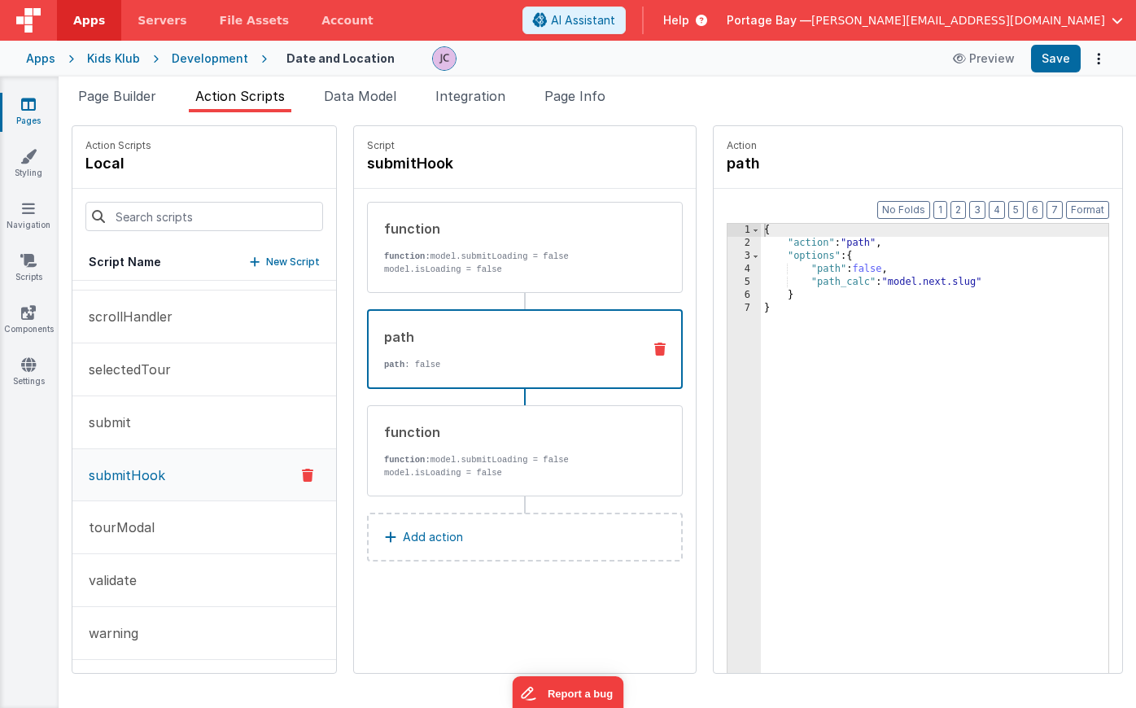
click at [479, 353] on div "path path : false" at bounding box center [499, 349] width 260 height 44
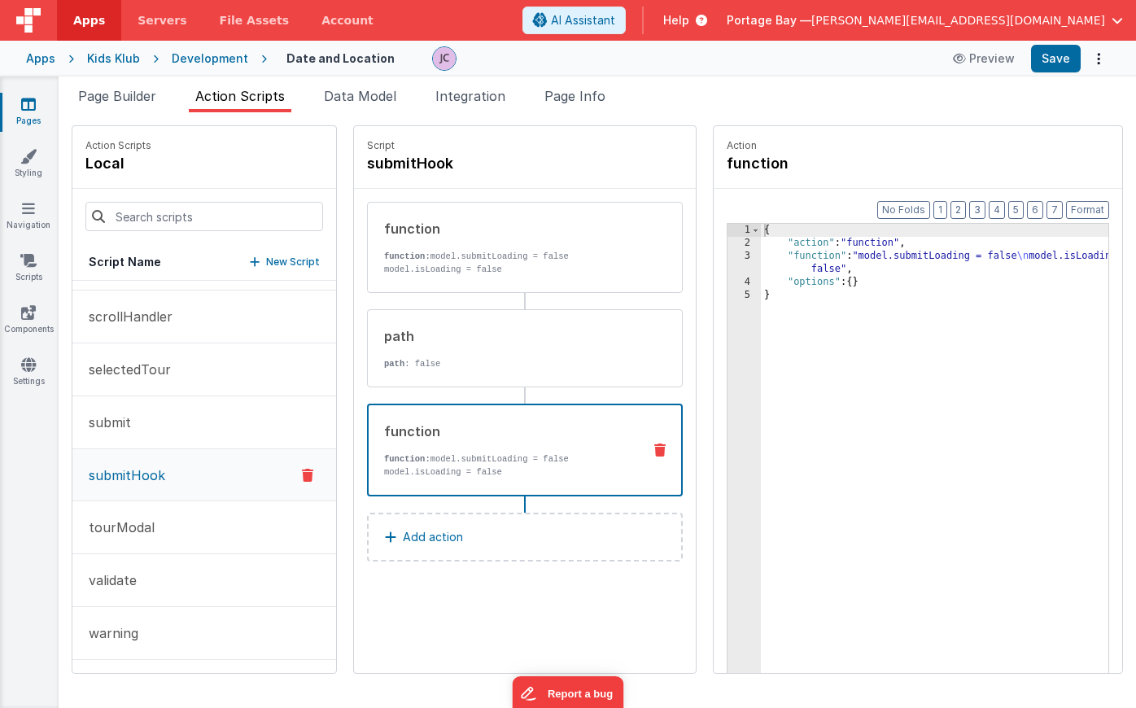
click at [565, 433] on div "function" at bounding box center [506, 432] width 245 height 20
click at [142, 413] on button "submit" at bounding box center [204, 422] width 264 height 53
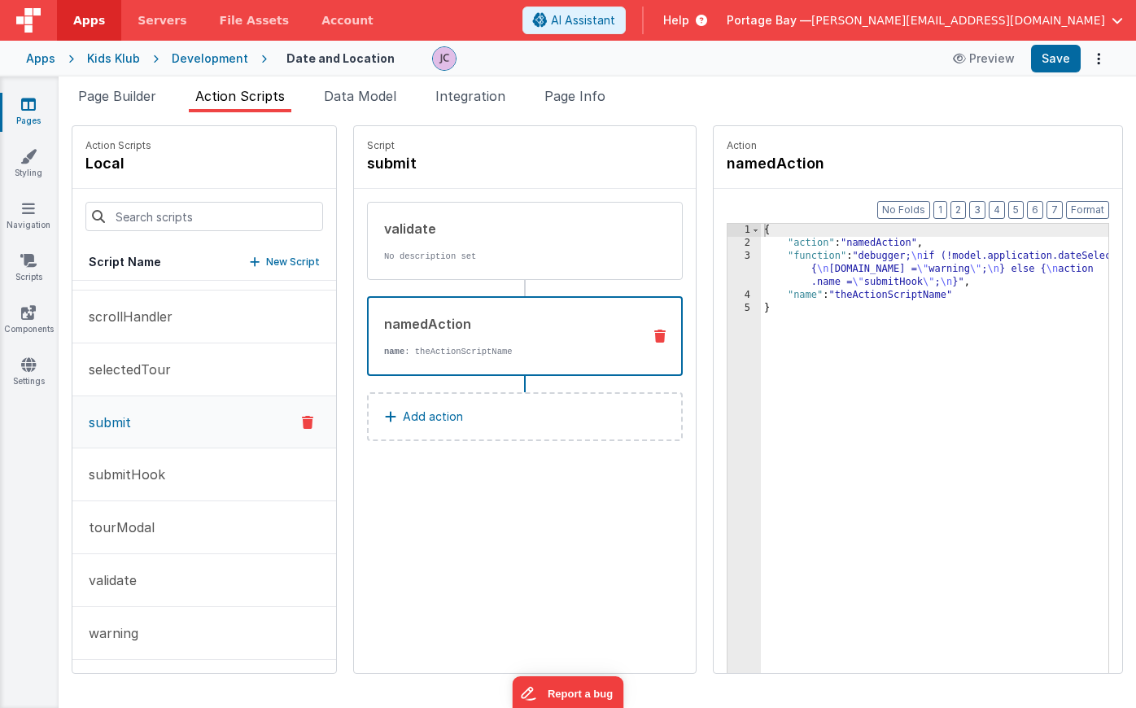
click at [516, 323] on div "namedAction" at bounding box center [506, 324] width 245 height 20
click at [149, 479] on p "submitHook" at bounding box center [122, 475] width 86 height 20
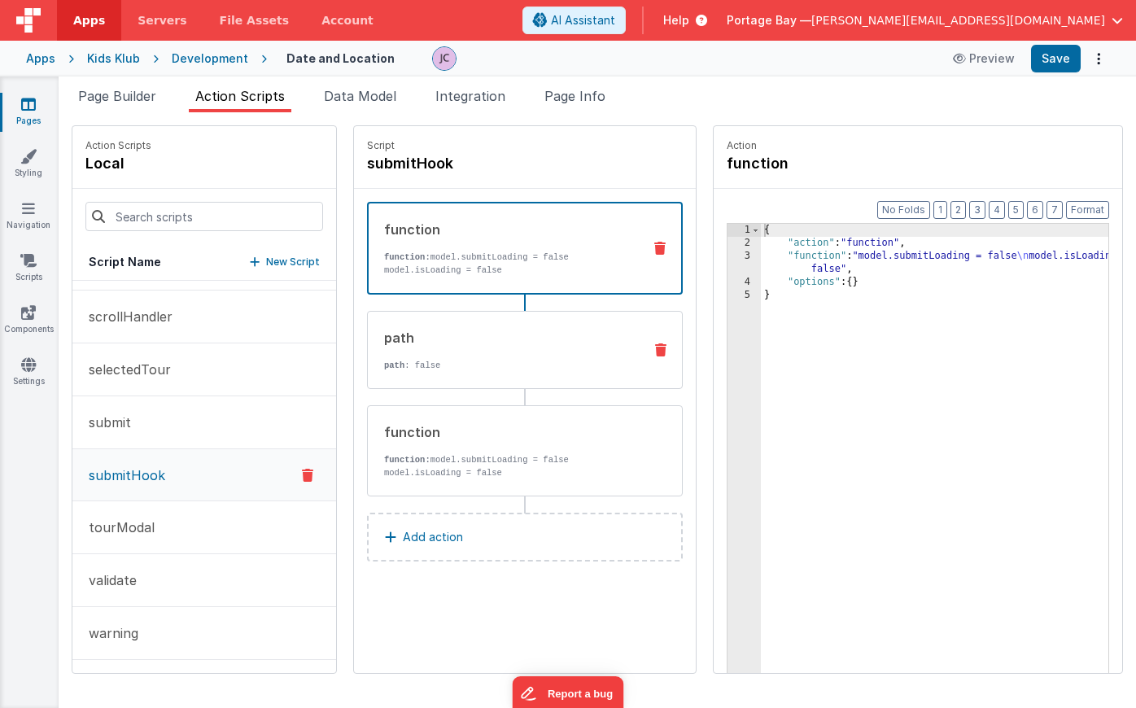
click at [444, 359] on p "path : false" at bounding box center [507, 365] width 246 height 13
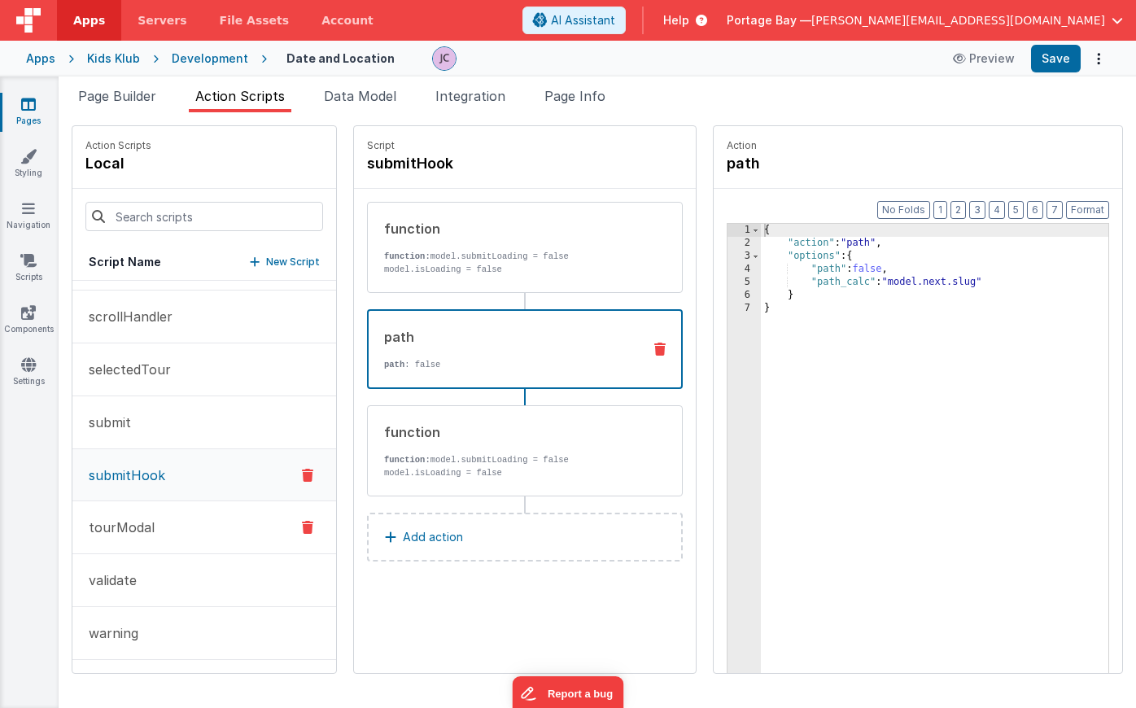
click at [153, 524] on button "tourModal" at bounding box center [204, 527] width 264 height 53
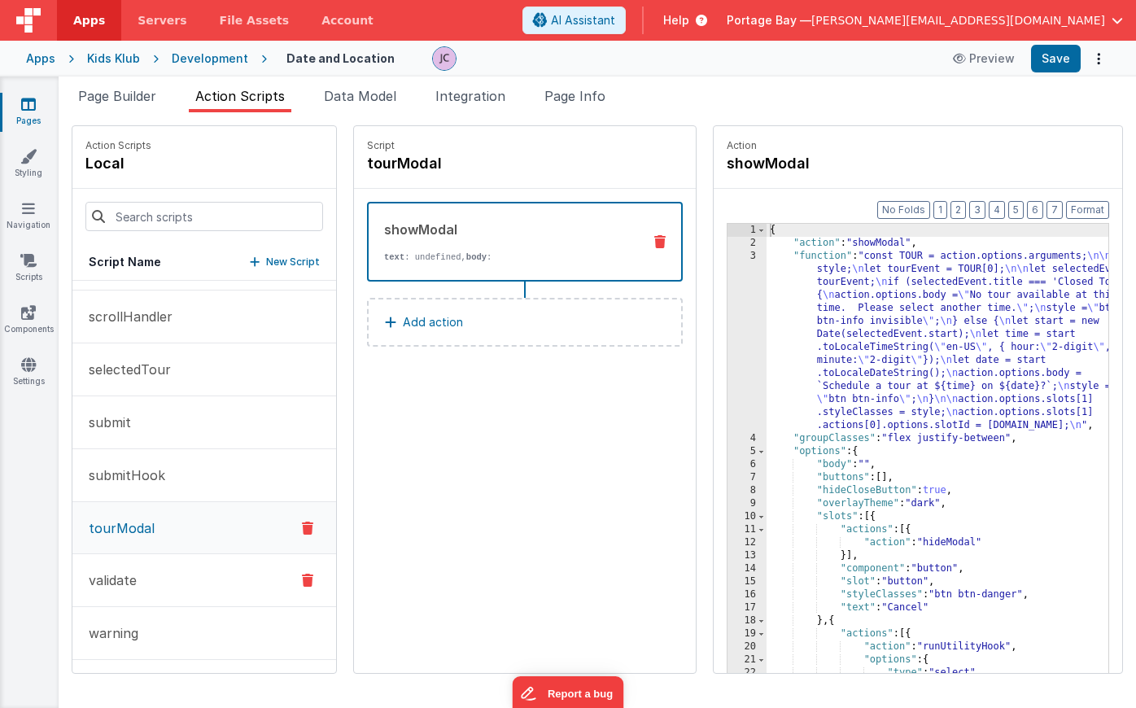
click at [146, 580] on button "validate" at bounding box center [204, 580] width 264 height 53
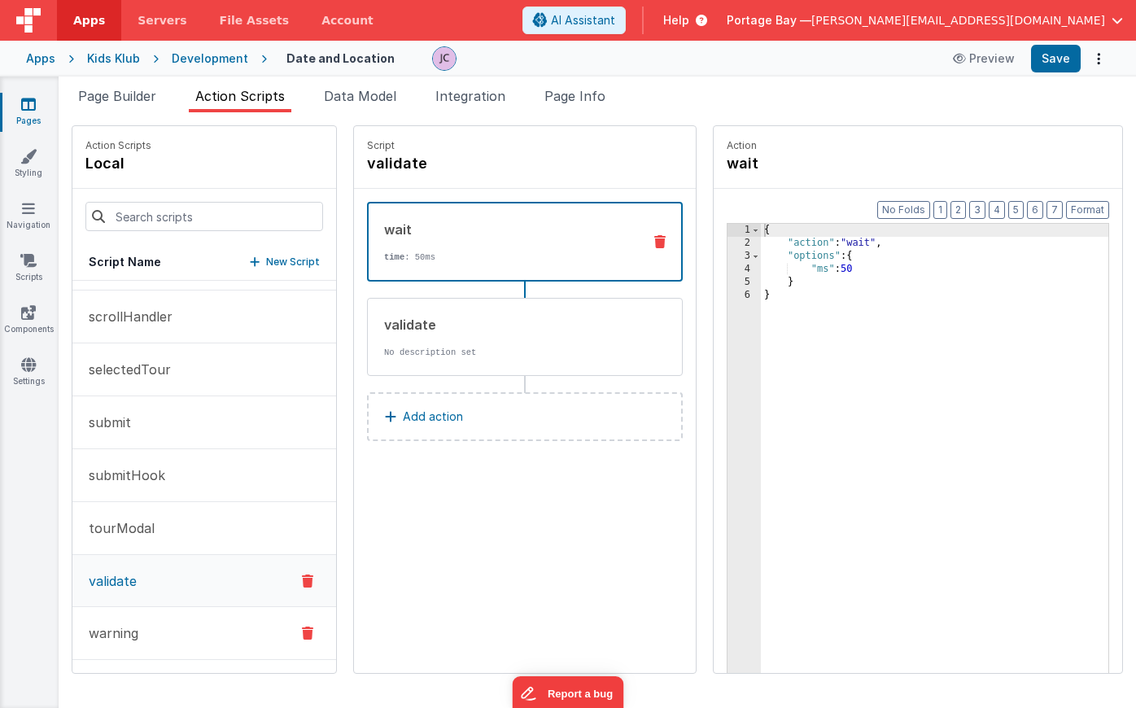
click at [112, 638] on p "warning" at bounding box center [108, 633] width 59 height 20
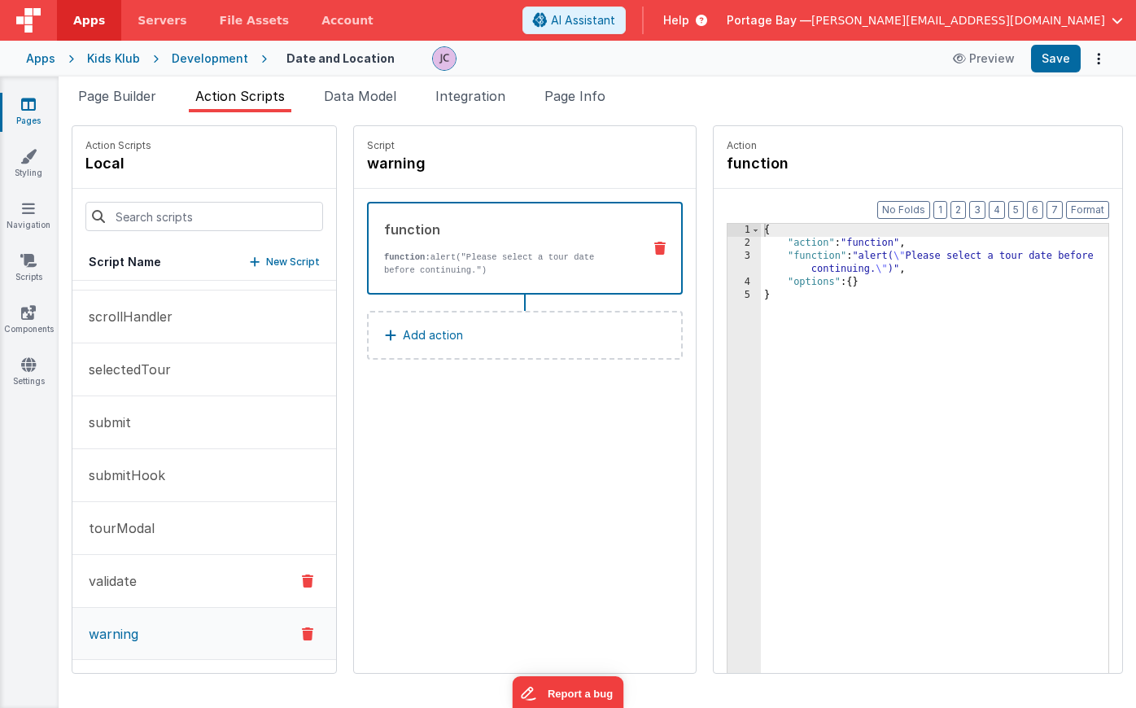
click at [144, 580] on button "validate" at bounding box center [204, 581] width 264 height 53
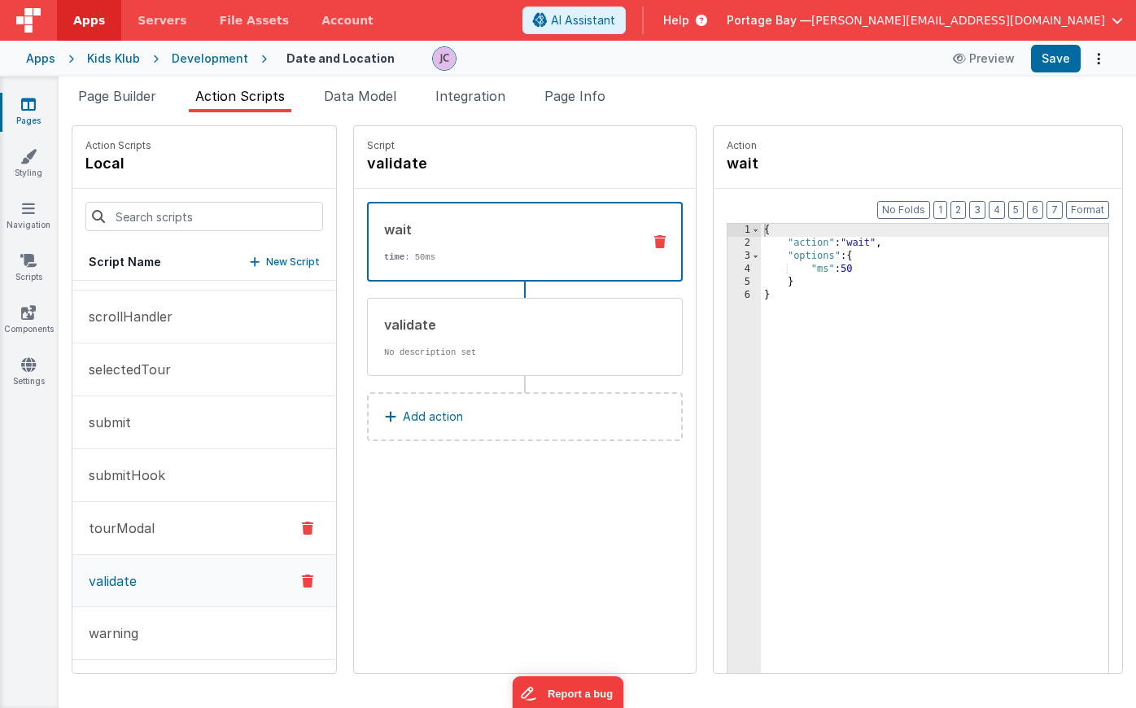
click at [138, 531] on p "tourModal" at bounding box center [117, 528] width 76 height 20
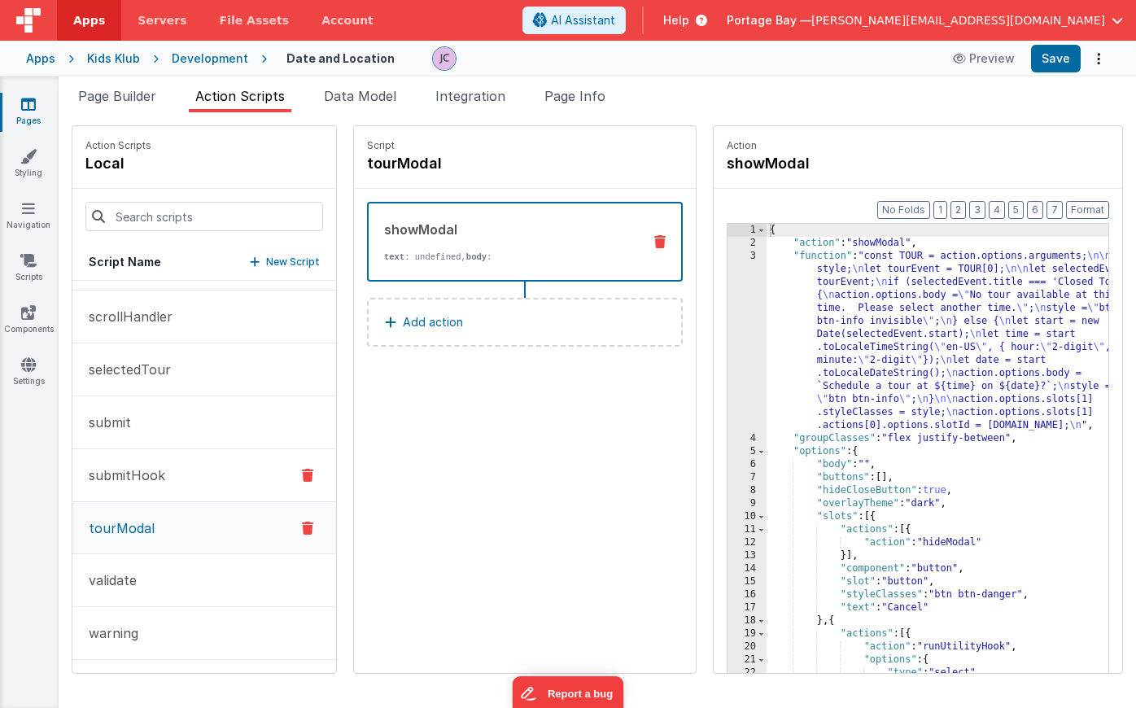
click at [155, 471] on p "submitHook" at bounding box center [122, 476] width 86 height 20
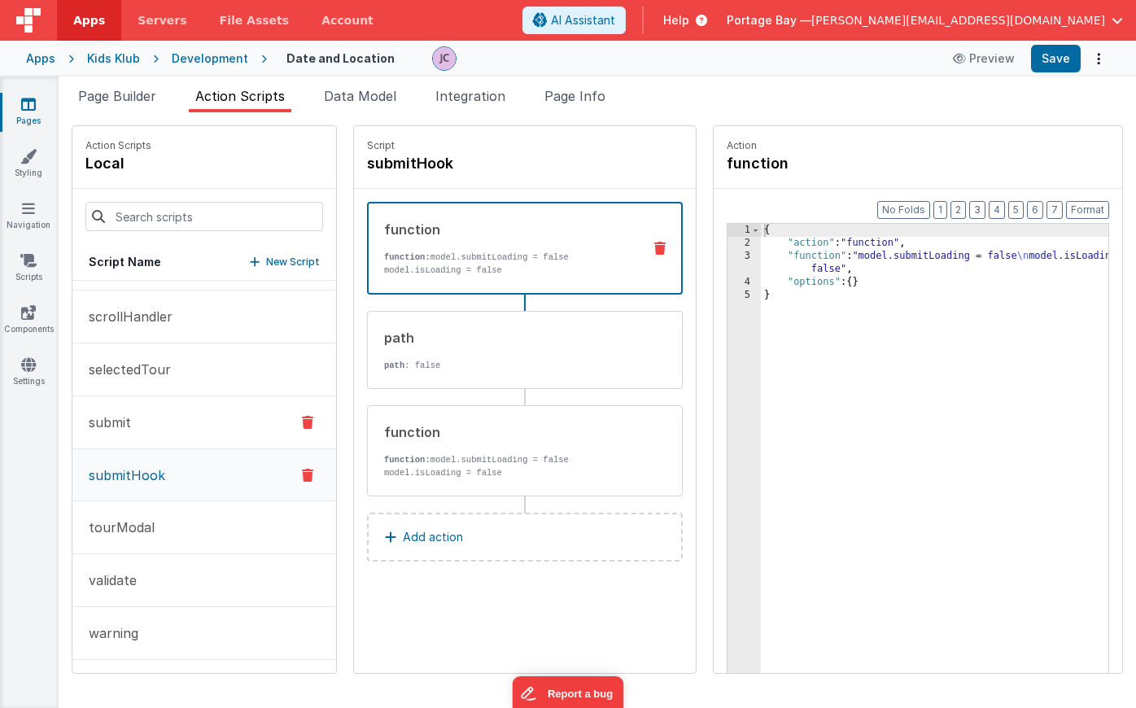
click at [173, 414] on button "submit" at bounding box center [204, 422] width 264 height 53
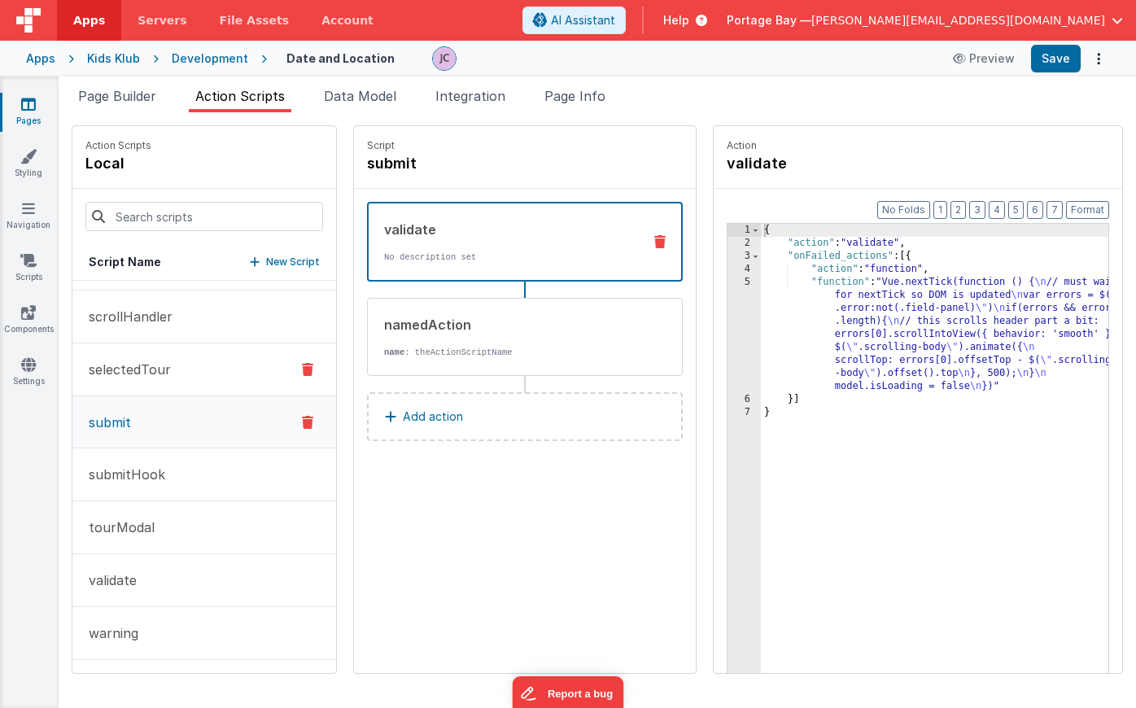
click at [133, 375] on p "selectedTour" at bounding box center [125, 370] width 92 height 20
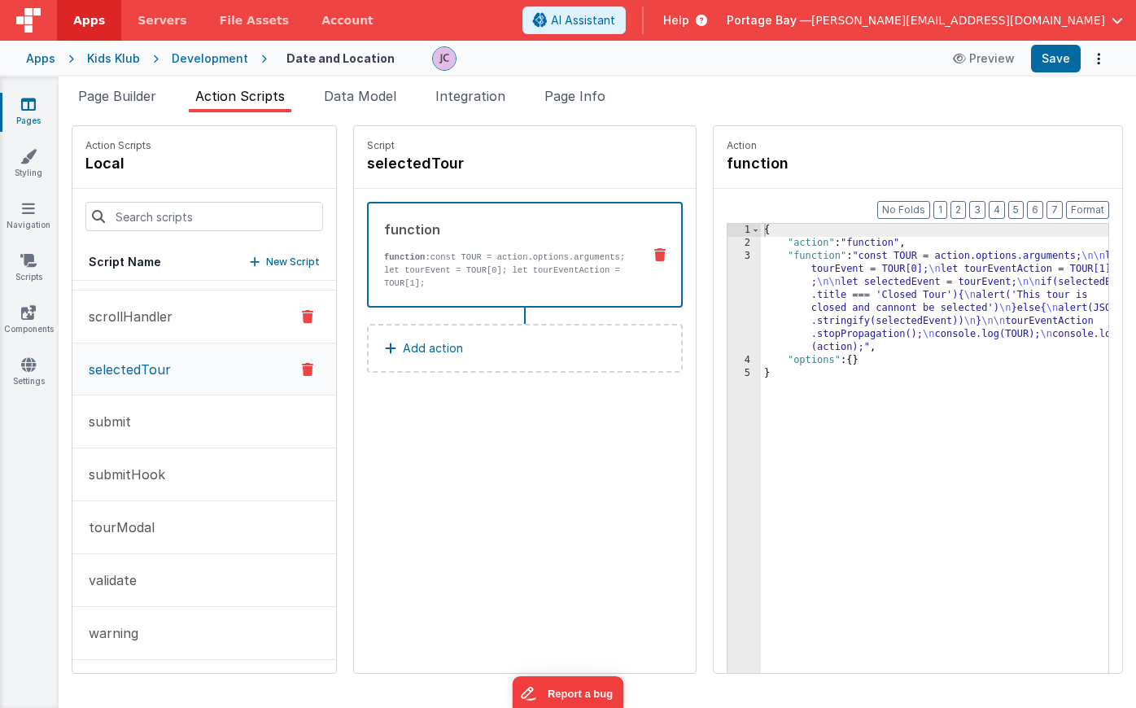
click at [153, 316] on p "scrollHandler" at bounding box center [126, 317] width 94 height 20
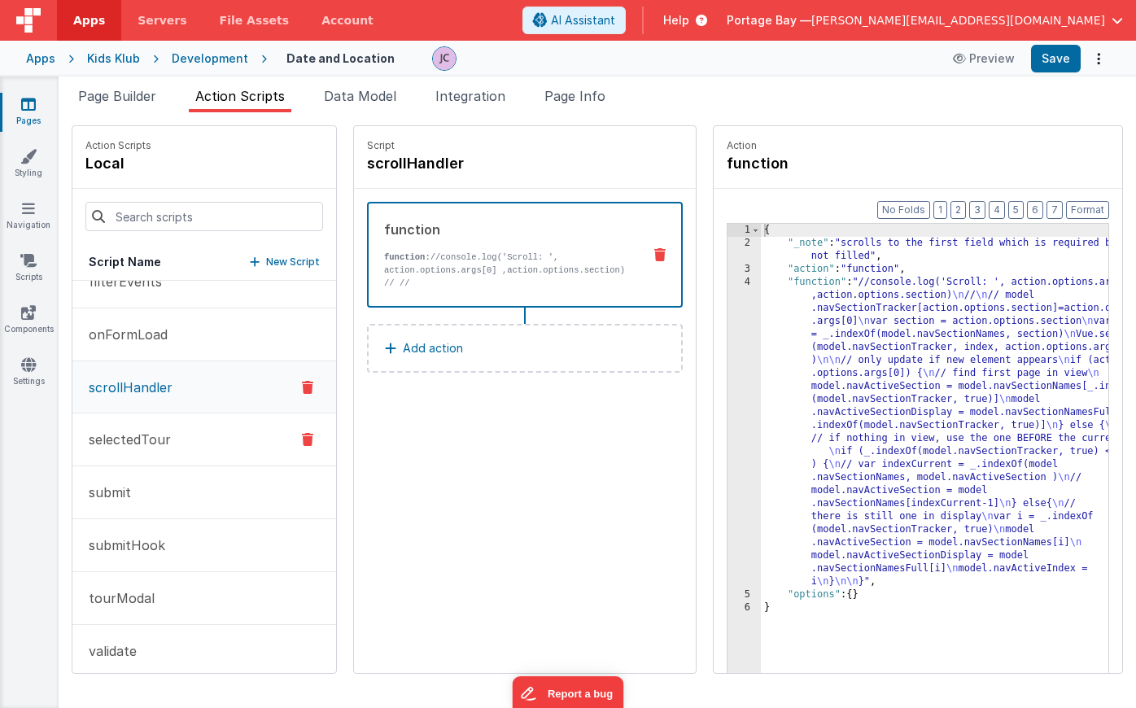
scroll to position [0, 0]
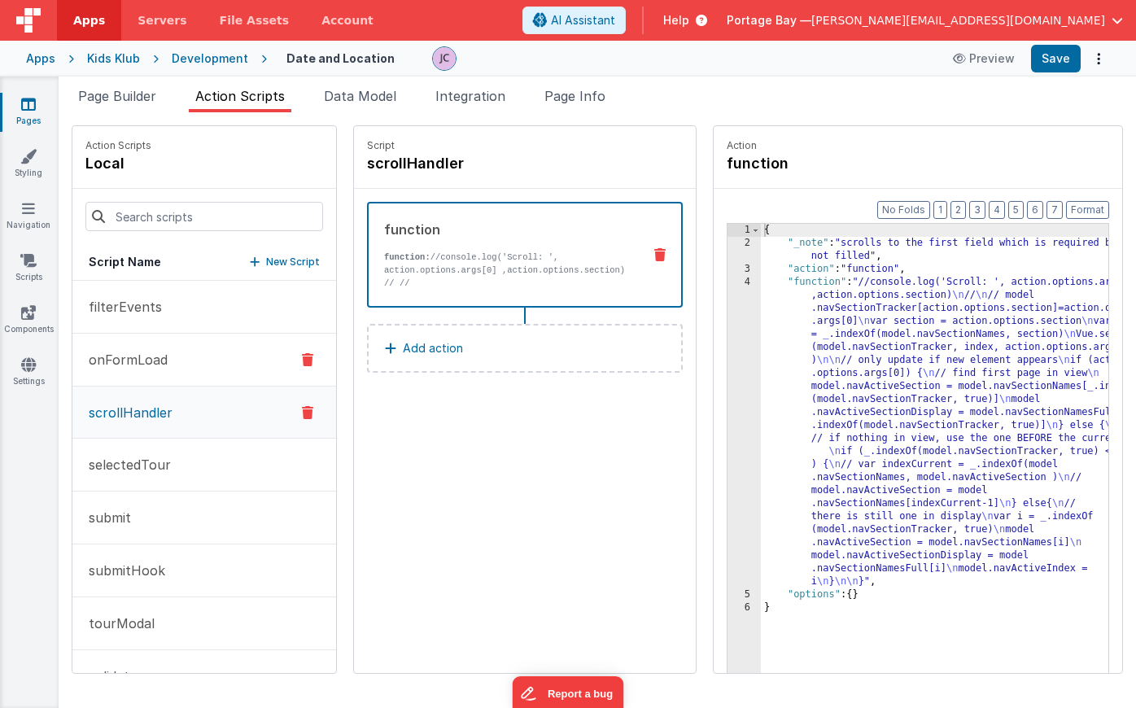
click at [124, 350] on p "onFormLoad" at bounding box center [123, 360] width 89 height 20
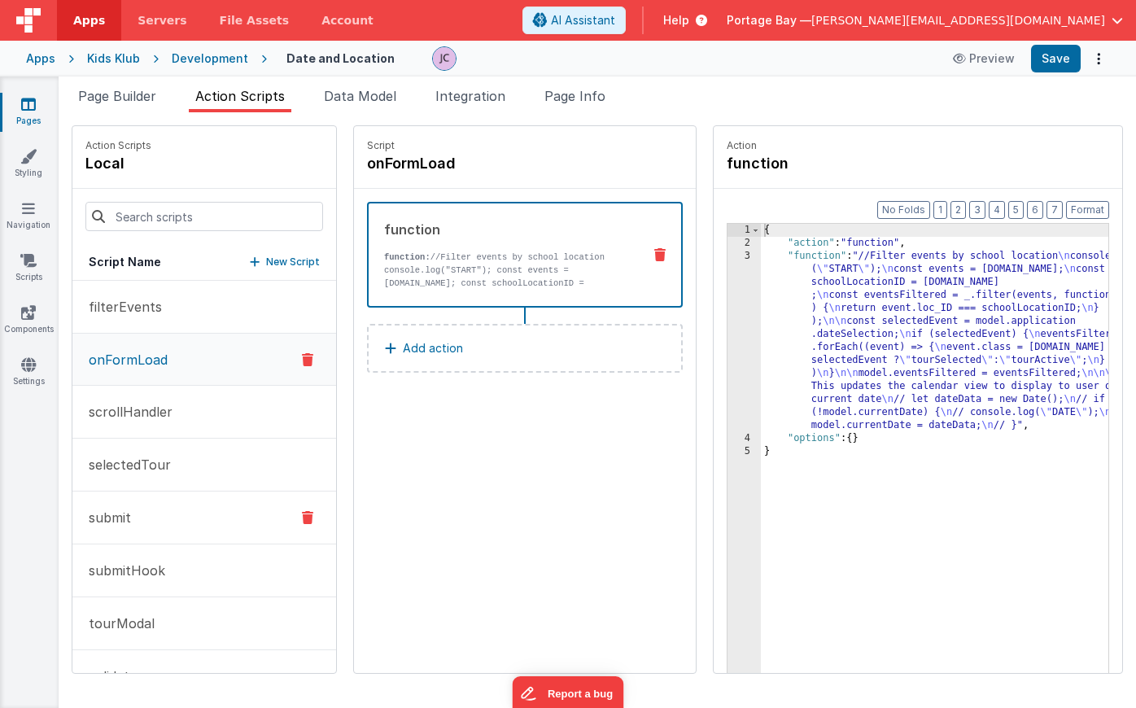
click at [159, 509] on button "submit" at bounding box center [204, 518] width 264 height 53
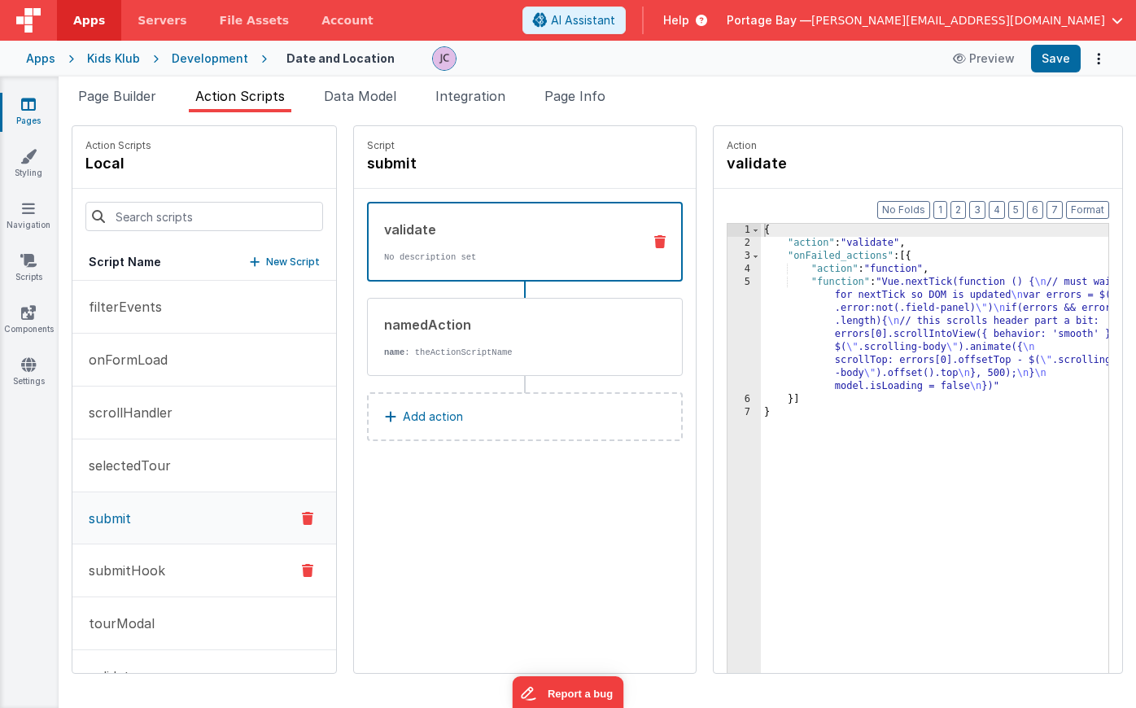
click at [178, 567] on button "submitHook" at bounding box center [204, 571] width 264 height 53
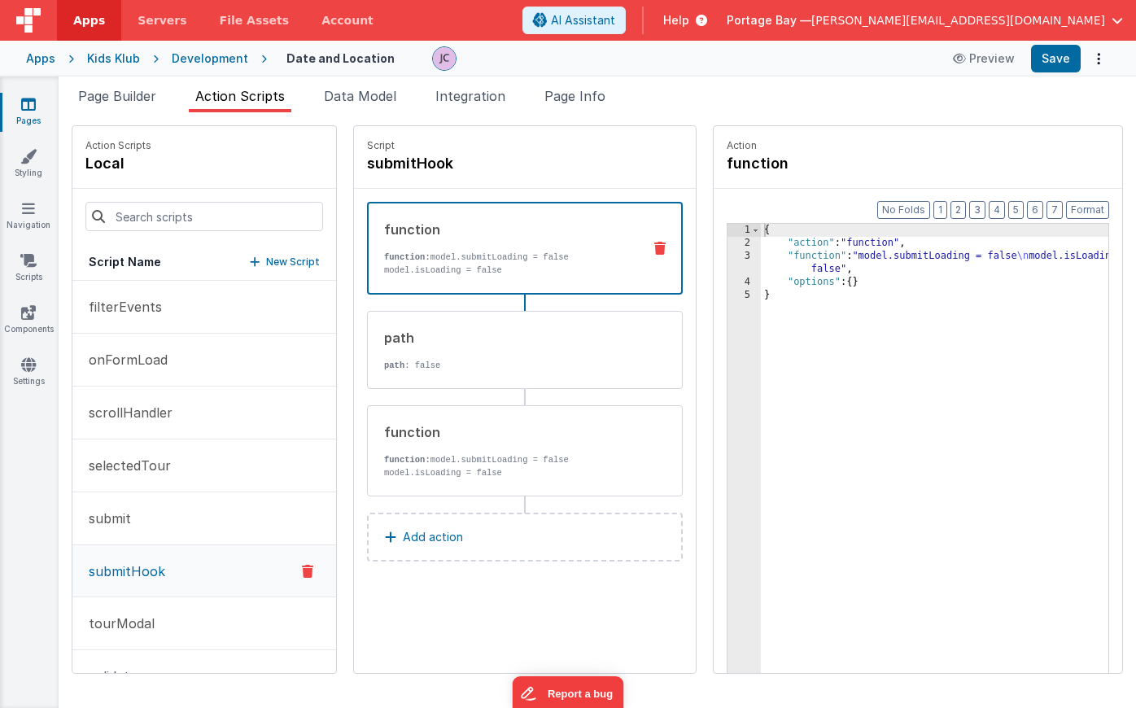
click at [443, 541] on button "Add action" at bounding box center [525, 537] width 316 height 49
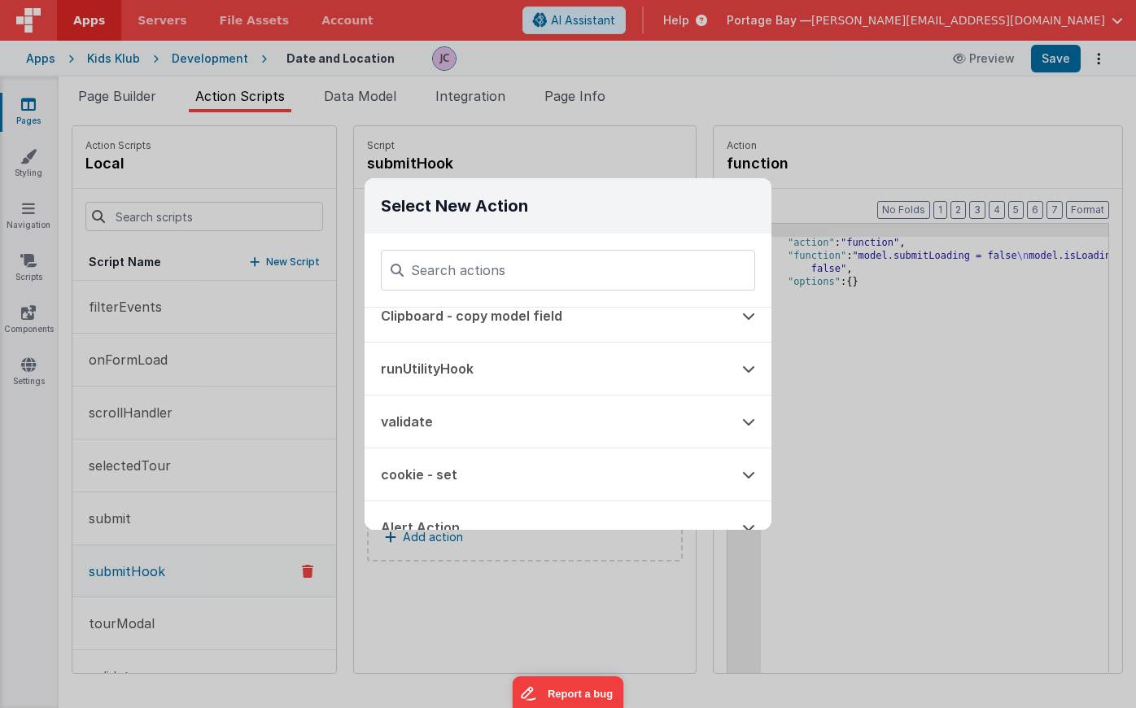
scroll to position [72, 0]
click at [544, 362] on button "runUtilityHook" at bounding box center [545, 367] width 361 height 52
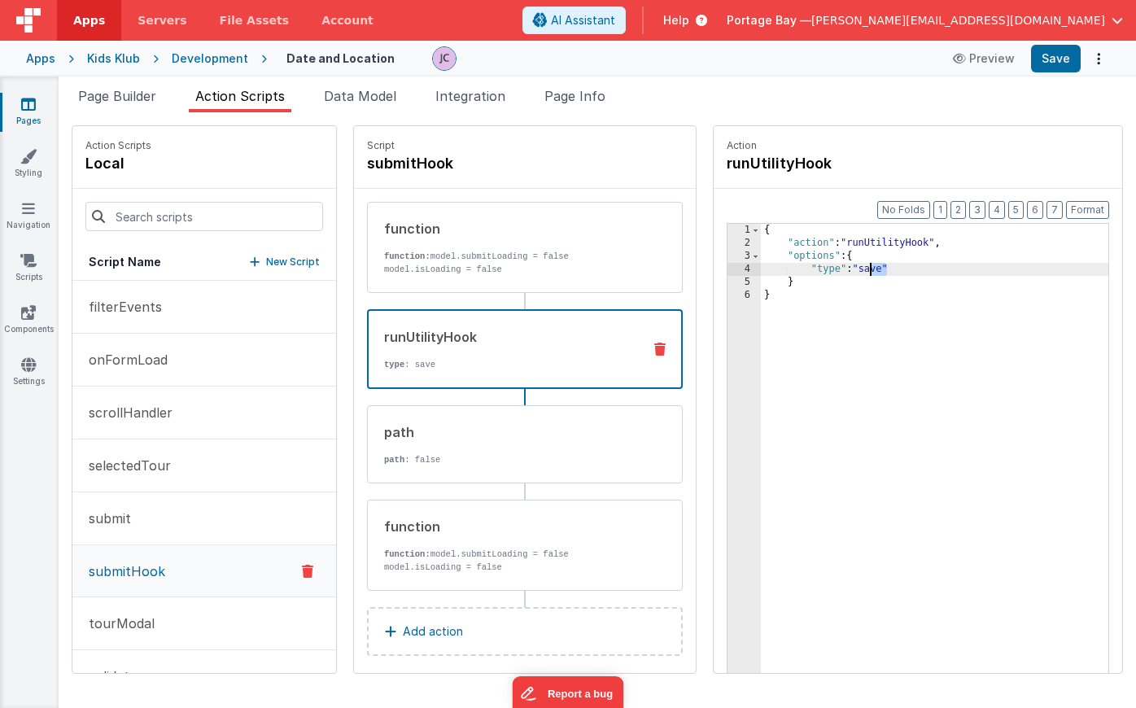
drag, startPoint x: 844, startPoint y: 270, endPoint x: 825, endPoint y: 273, distance: 19.7
click at [825, 273] on div "{ "action" : "runUtilityHook" , "options" : { "type" : "save" } }" at bounding box center [956, 487] width 390 height 526
click at [887, 271] on div "{ "action" : "runUtilityHook" , "options" : { "type" : "submit" } }" at bounding box center [956, 487] width 390 height 526
click at [170, 518] on button "submit" at bounding box center [204, 518] width 264 height 53
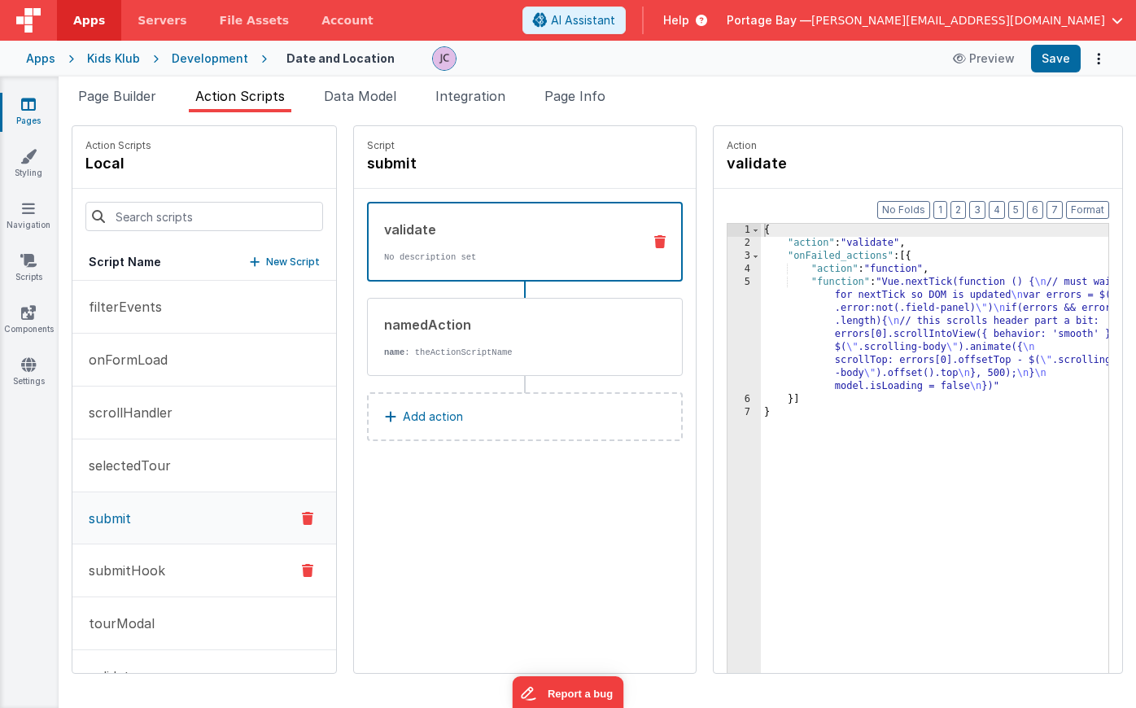
click at [142, 574] on p "submitHook" at bounding box center [122, 571] width 86 height 20
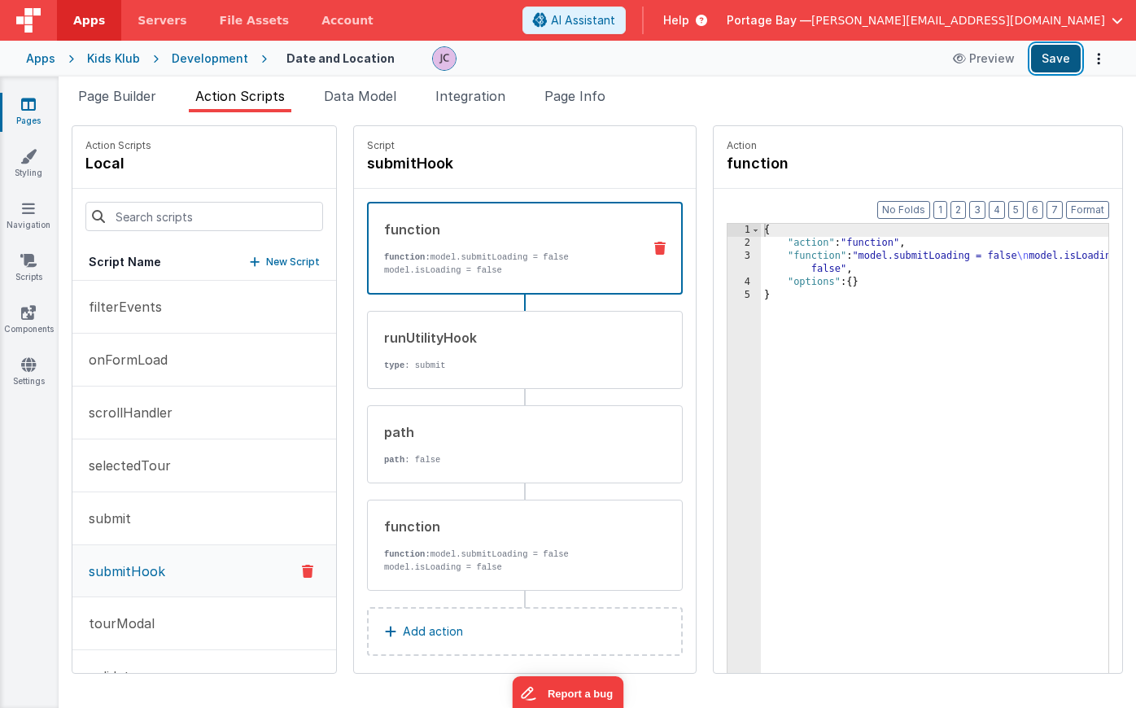
click at [1048, 54] on button "Save" at bounding box center [1056, 59] width 50 height 28
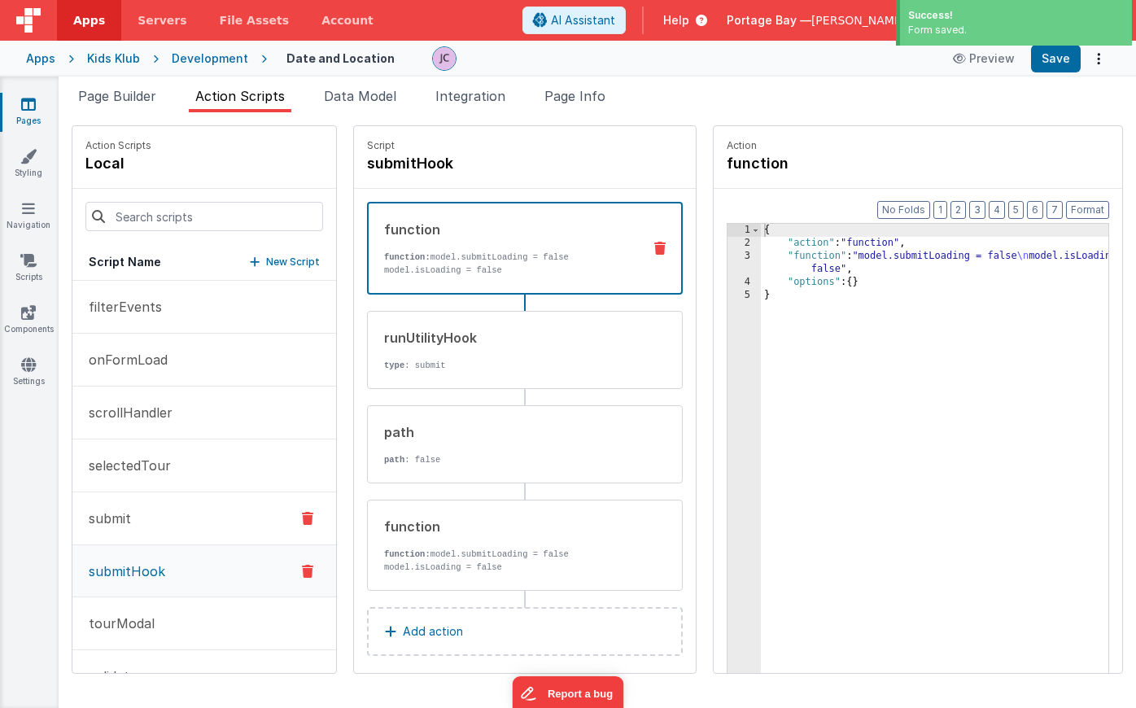
click at [152, 514] on button "submit" at bounding box center [204, 518] width 264 height 53
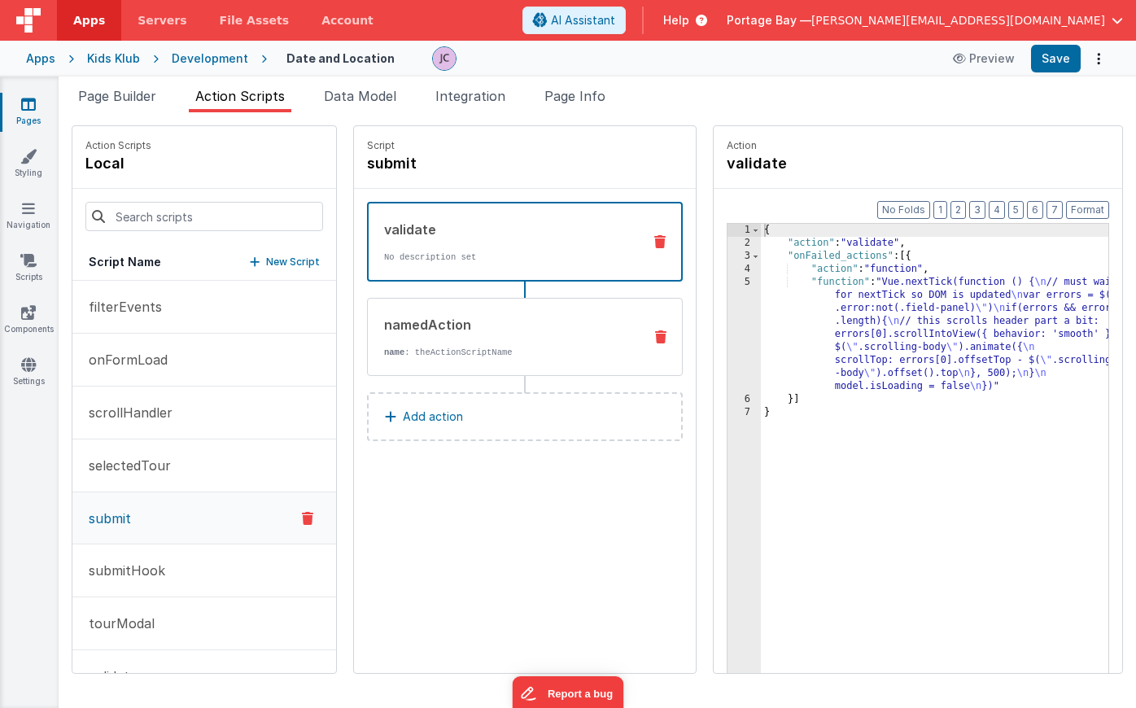
click at [492, 351] on p "name : theActionScriptName" at bounding box center [507, 352] width 246 height 13
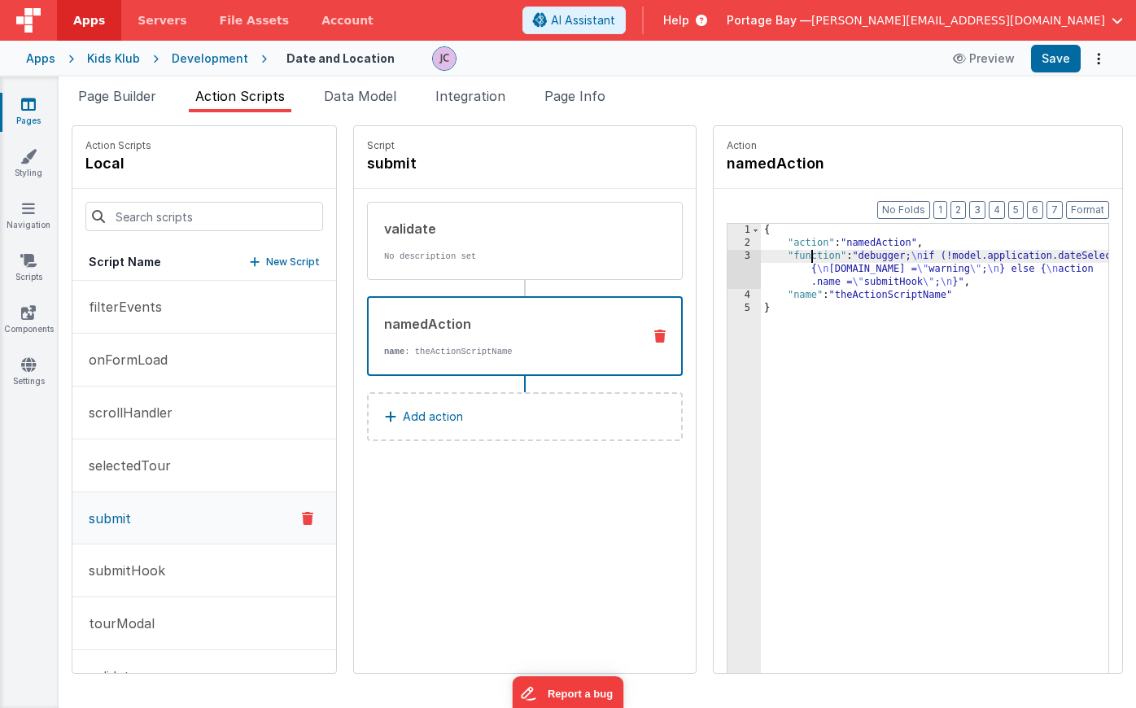
click at [768, 258] on div "{ "action" : "namedAction" , "function" : "debugger; \n if (!model.application.…" at bounding box center [956, 487] width 390 height 526
click at [728, 257] on div "3" at bounding box center [744, 269] width 33 height 39
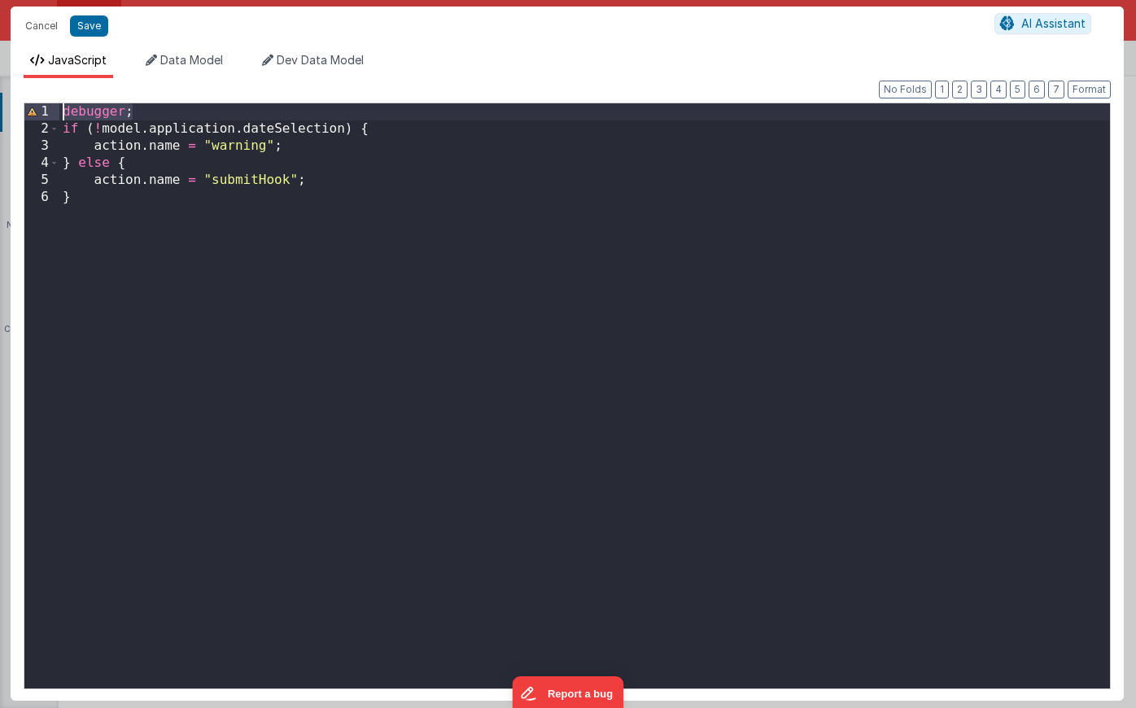
drag, startPoint x: 137, startPoint y: 108, endPoint x: -41, endPoint y: 79, distance: 179.8
click at [0, 79] on html "Cancel Save AI Assistant JavaScript Data Model Dev Data Model Format 7 6 5 4 3 …" at bounding box center [568, 354] width 1136 height 708
click at [64, 127] on div "if ( ! model . application . dateSelection ) { action . name = "warning" ; } el…" at bounding box center [584, 412] width 1051 height 619
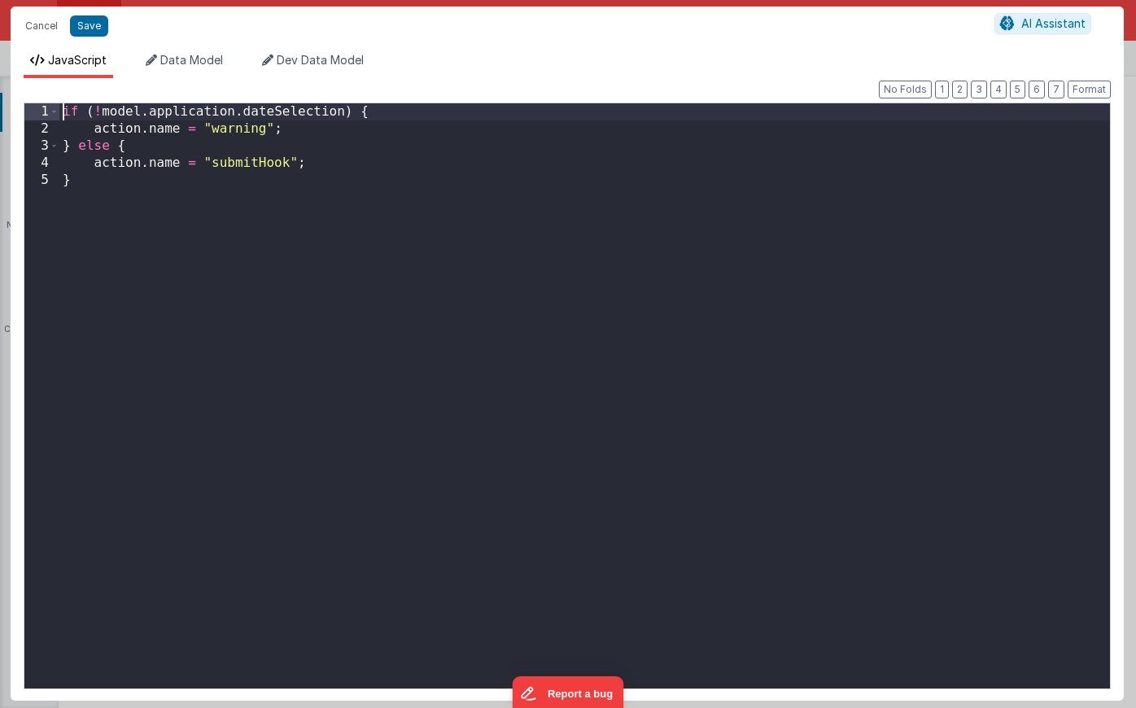
click at [194, 147] on div "if ( ! model . application . dateSelection ) { action . name = "warning" ; } el…" at bounding box center [584, 412] width 1051 height 619
click at [427, 118] on div "if ( ! model . application . dateSelection ) { action . name = "warning" ; } el…" at bounding box center [584, 412] width 1051 height 619
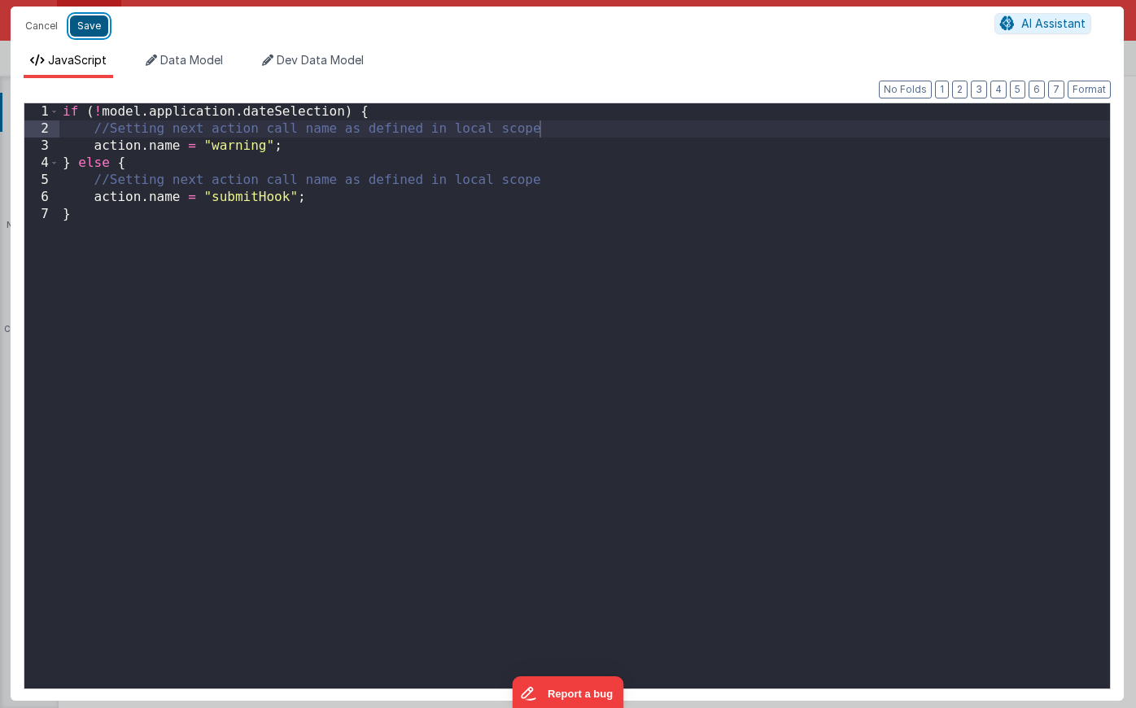
click at [91, 28] on button "Save" at bounding box center [89, 25] width 38 height 21
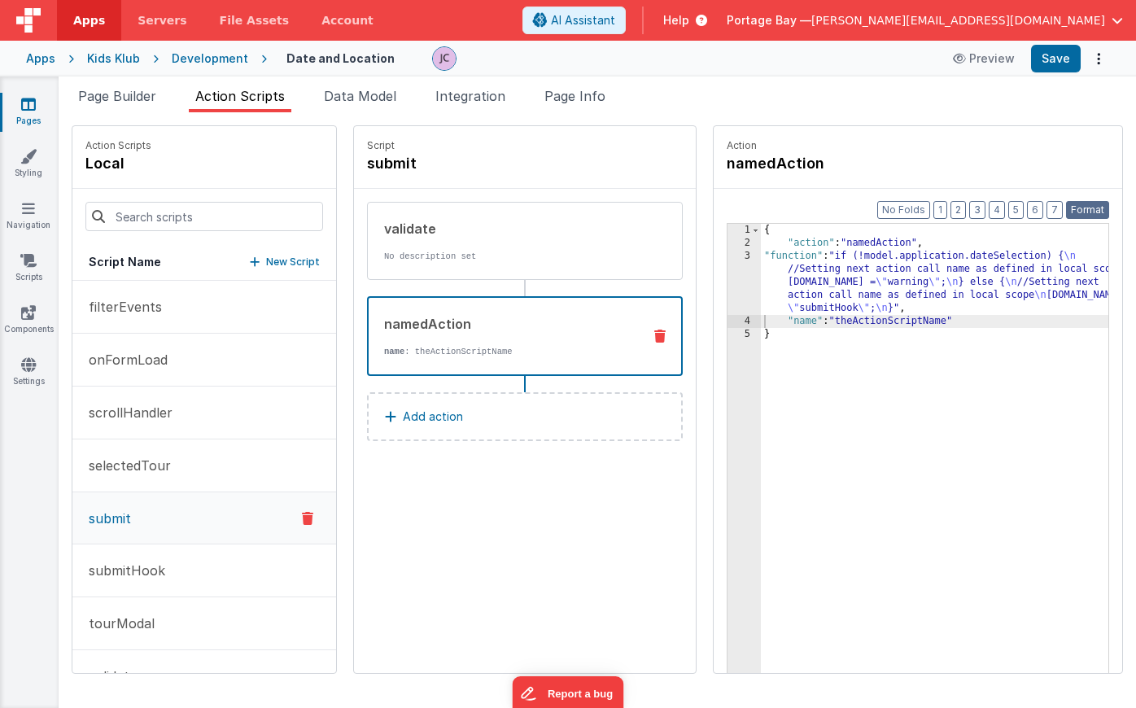
click at [1093, 217] on button "Format" at bounding box center [1087, 210] width 43 height 18
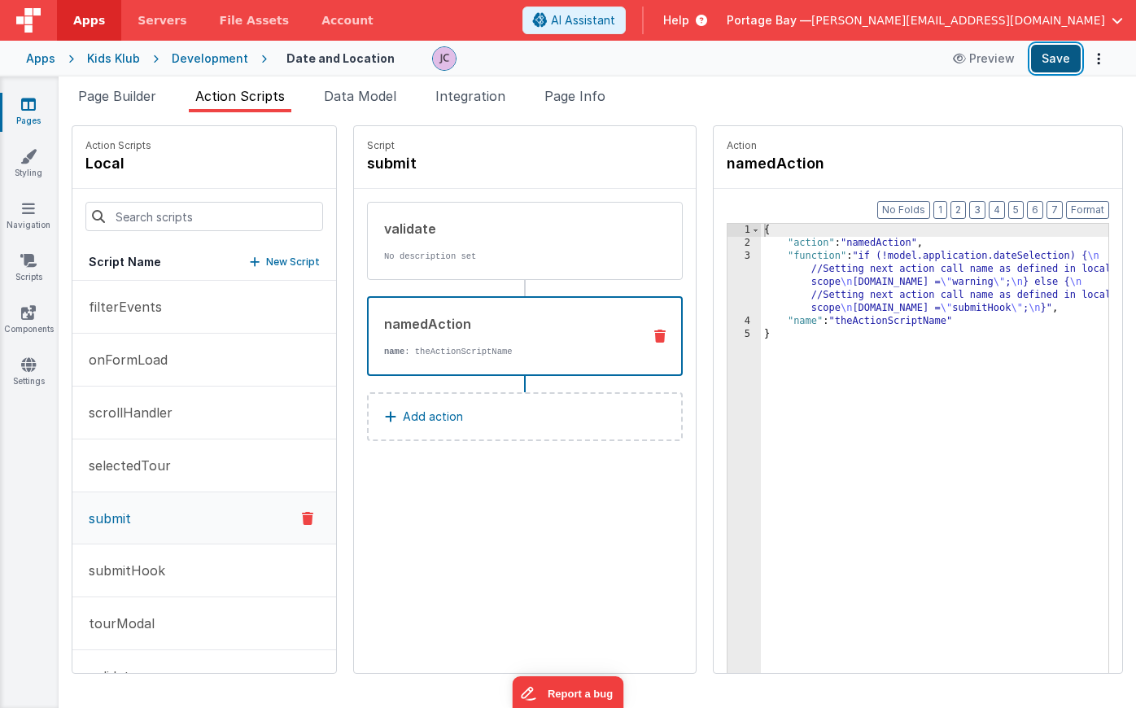
click at [1051, 63] on button "Save" at bounding box center [1056, 59] width 50 height 28
click at [206, 59] on div "Development" at bounding box center [210, 58] width 77 height 16
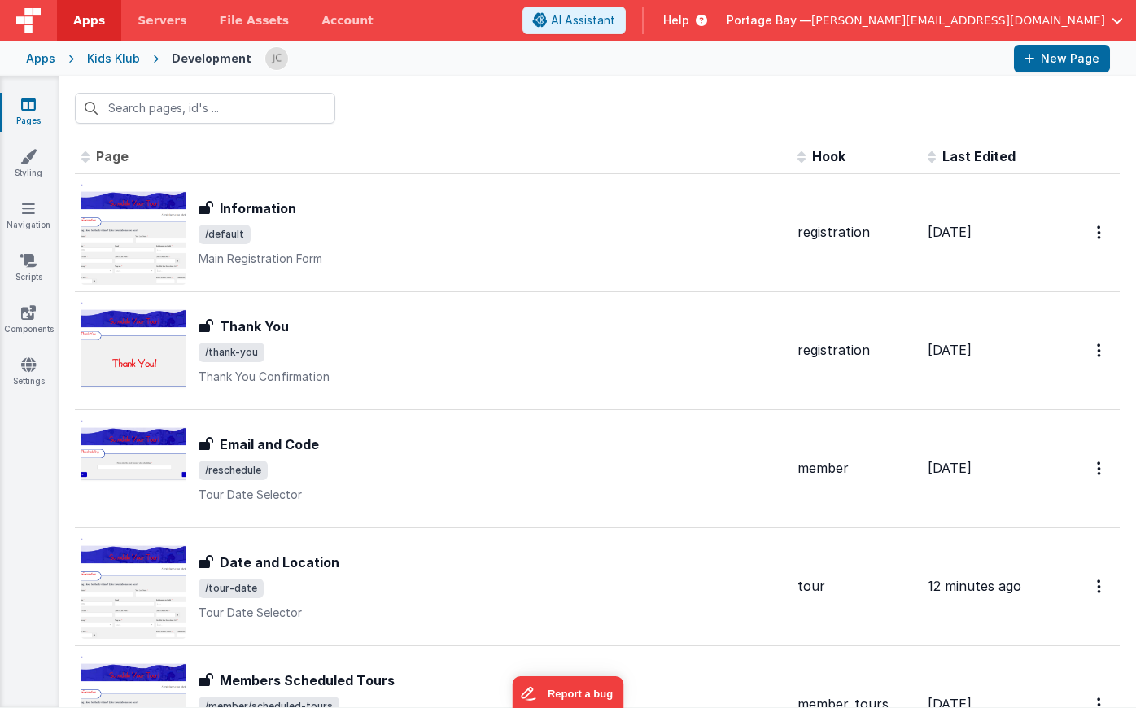
click at [83, 21] on span "Apps" at bounding box center [89, 20] width 32 height 16
